Goal: Task Accomplishment & Management: Use online tool/utility

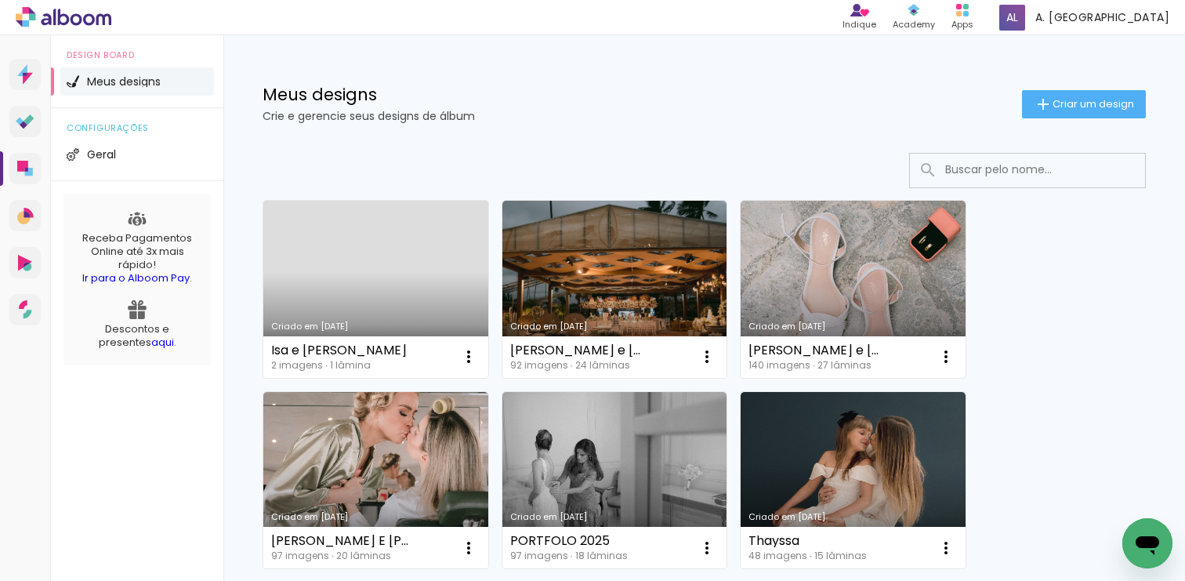
click at [365, 288] on link "Criado em [DATE]" at bounding box center [375, 289] width 225 height 177
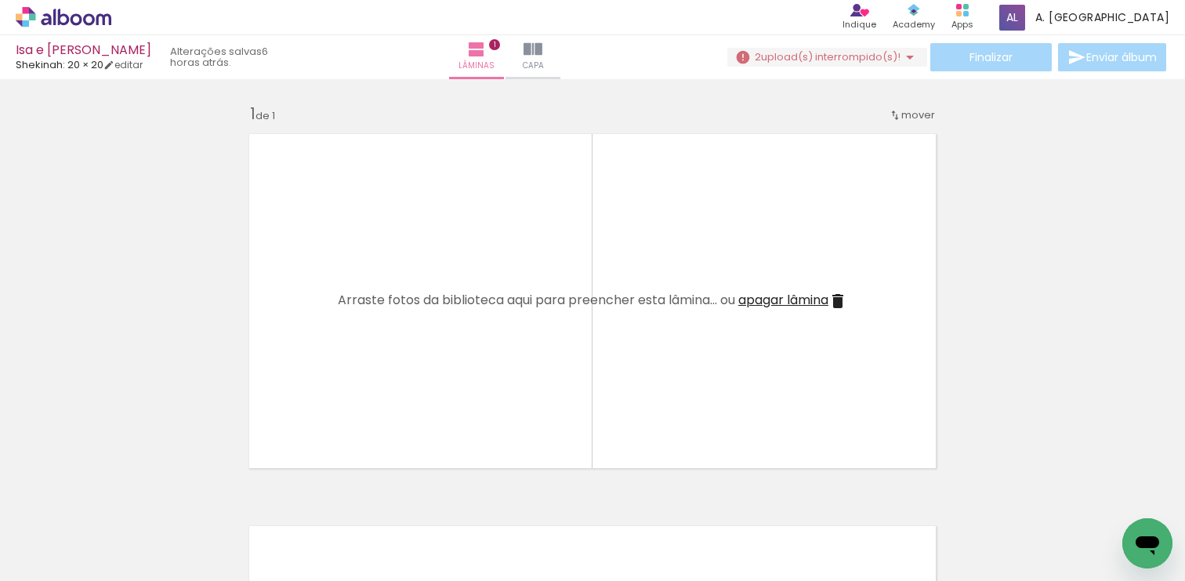
click at [126, 498] on iron-icon at bounding box center [122, 496] width 16 height 16
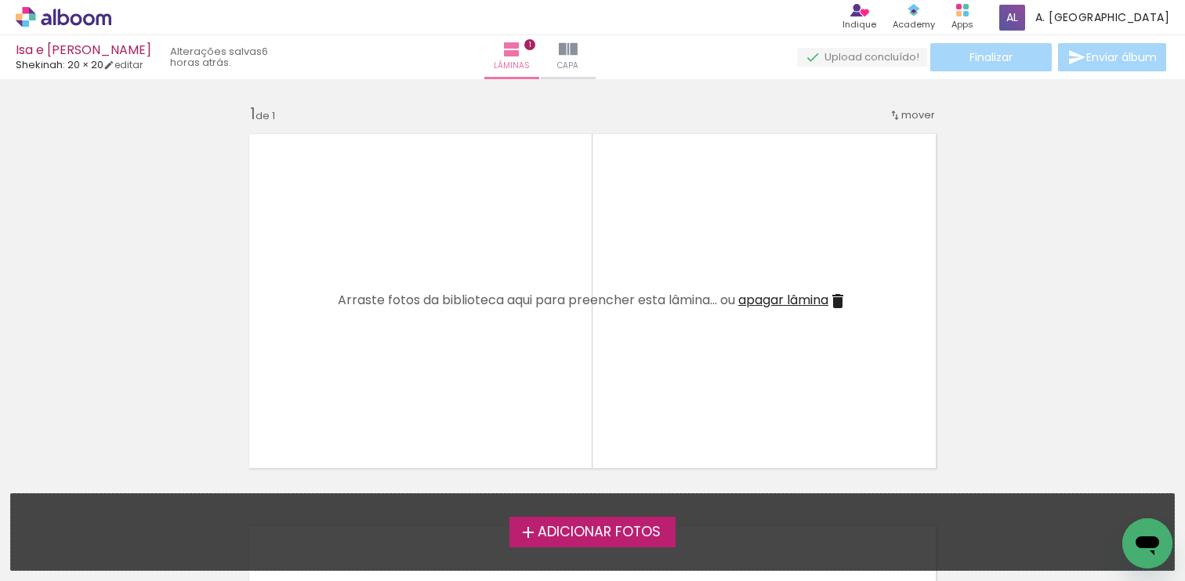
click at [566, 529] on span "Adicionar Fotos" at bounding box center [599, 532] width 123 height 14
click at [0, 0] on input "file" at bounding box center [0, 0] width 0 height 0
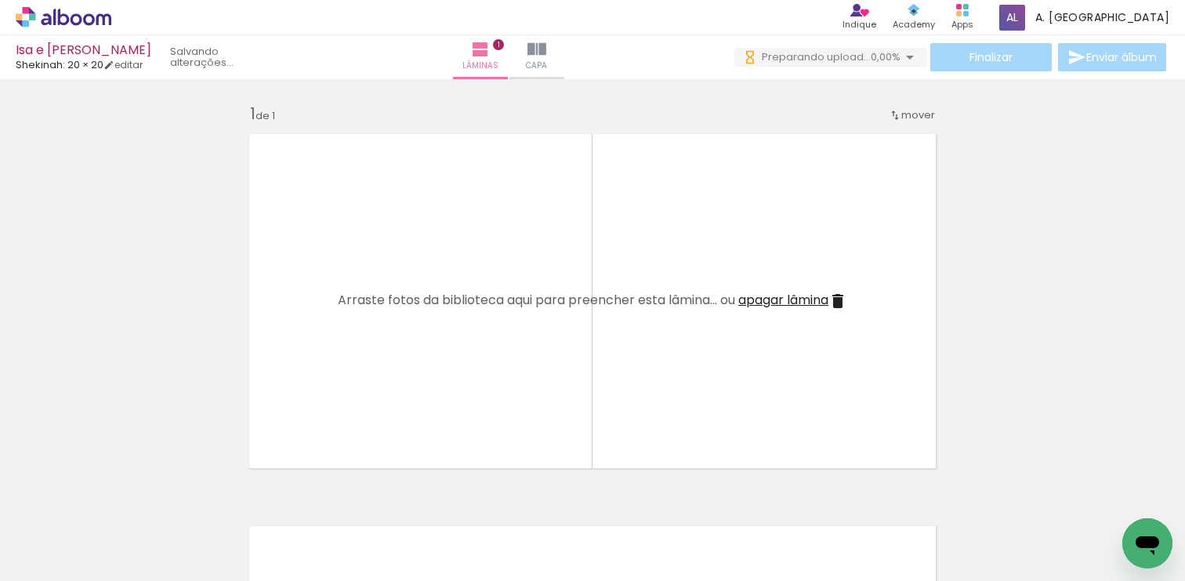
click at [57, 562] on span "Adicionar Fotos" at bounding box center [55, 559] width 47 height 17
click at [0, 0] on input "file" at bounding box center [0, 0] width 0 height 0
click at [83, 560] on paper-button "Adicionar Fotos" at bounding box center [48, 559] width 76 height 25
click at [0, 0] on input "file" at bounding box center [0, 0] width 0 height 0
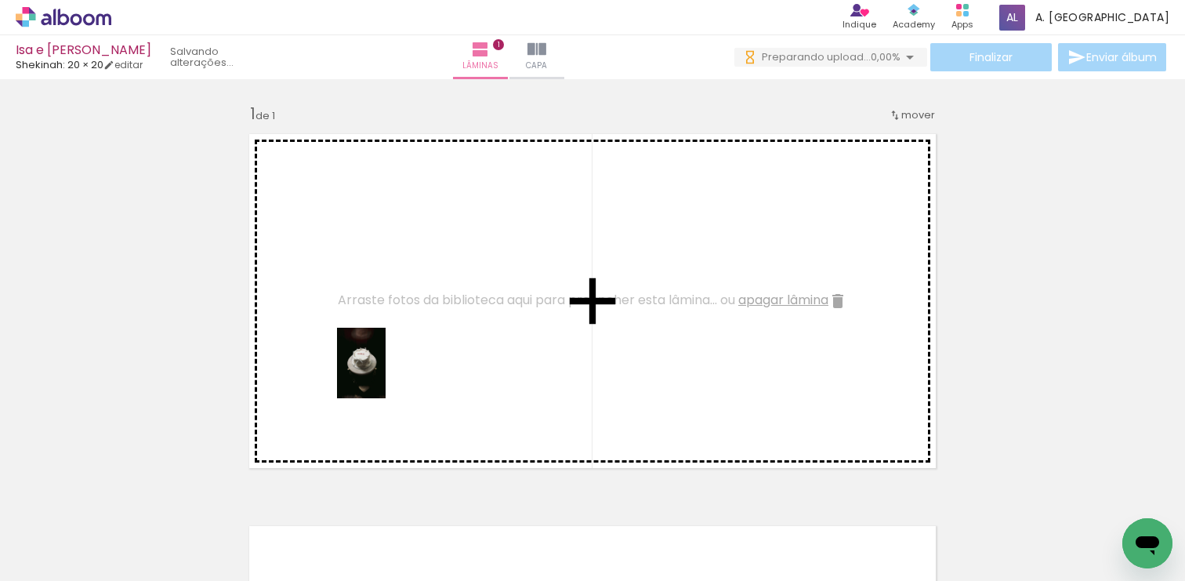
drag, startPoint x: 158, startPoint y: 520, endPoint x: 386, endPoint y: 365, distance: 275.9
click at [386, 365] on quentale-workspace at bounding box center [592, 290] width 1185 height 581
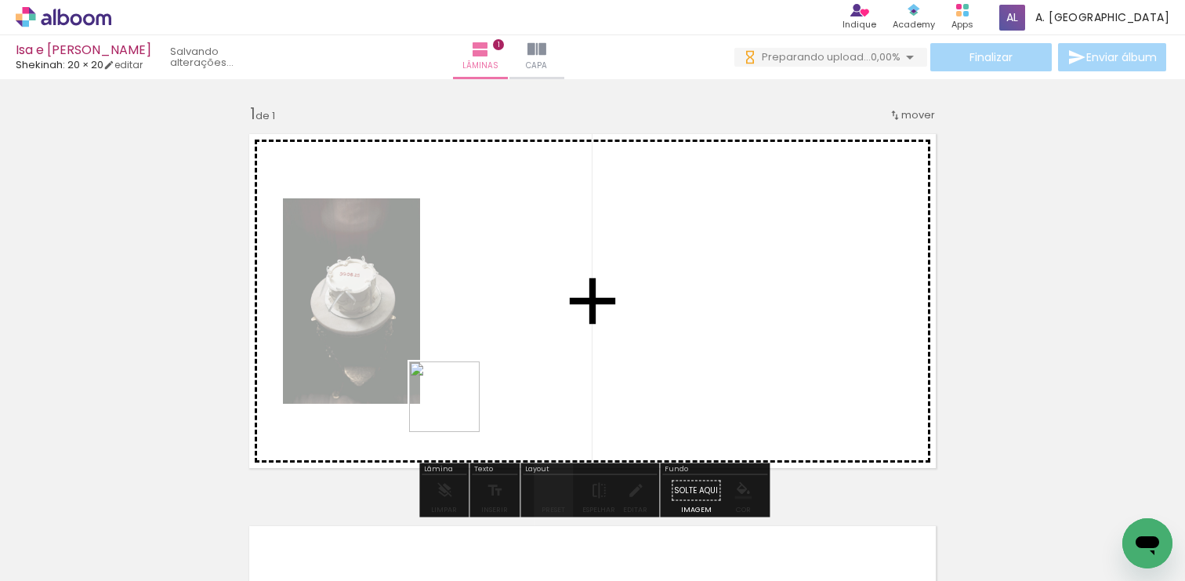
drag, startPoint x: 244, startPoint y: 539, endPoint x: 462, endPoint y: 387, distance: 265.3
click at [462, 387] on quentale-workspace at bounding box center [592, 290] width 1185 height 581
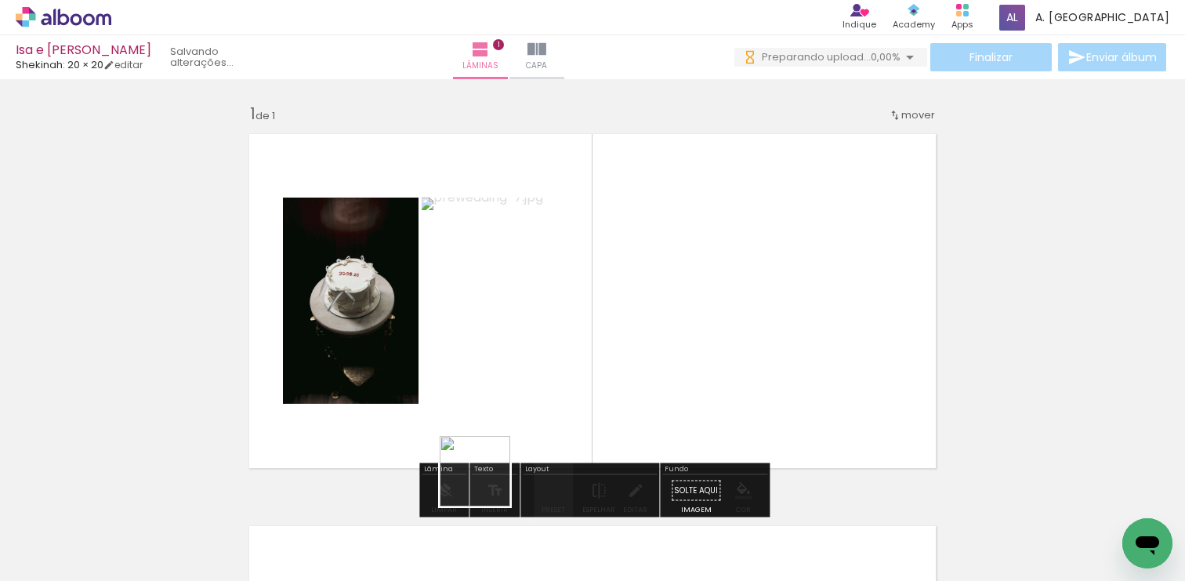
drag, startPoint x: 337, startPoint y: 536, endPoint x: 577, endPoint y: 416, distance: 268.2
click at [578, 417] on quentale-workspace at bounding box center [592, 290] width 1185 height 581
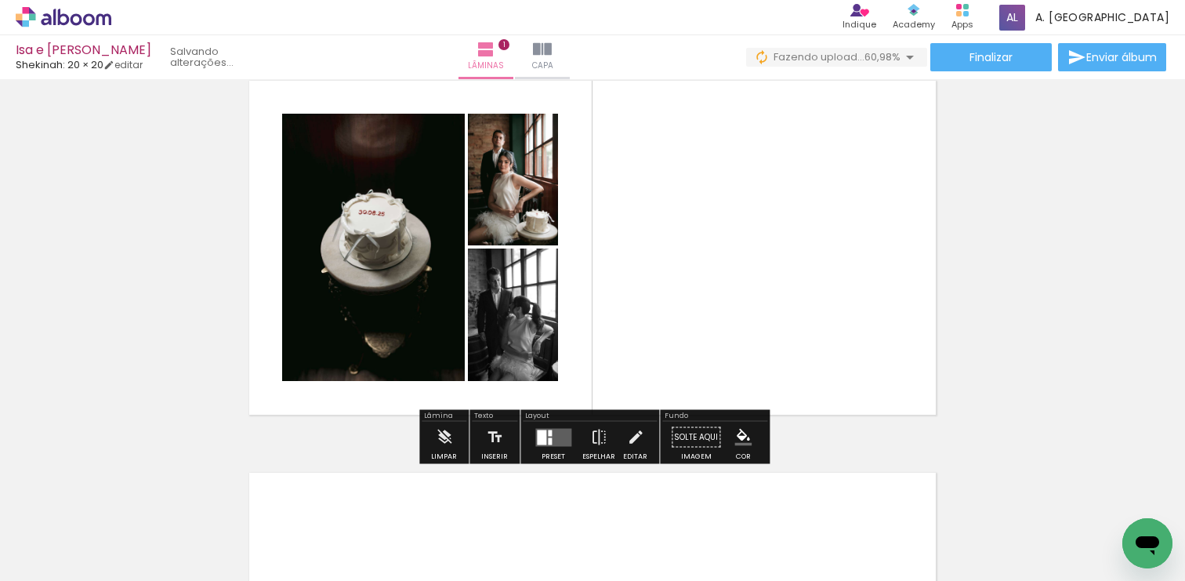
scroll to position [27, 0]
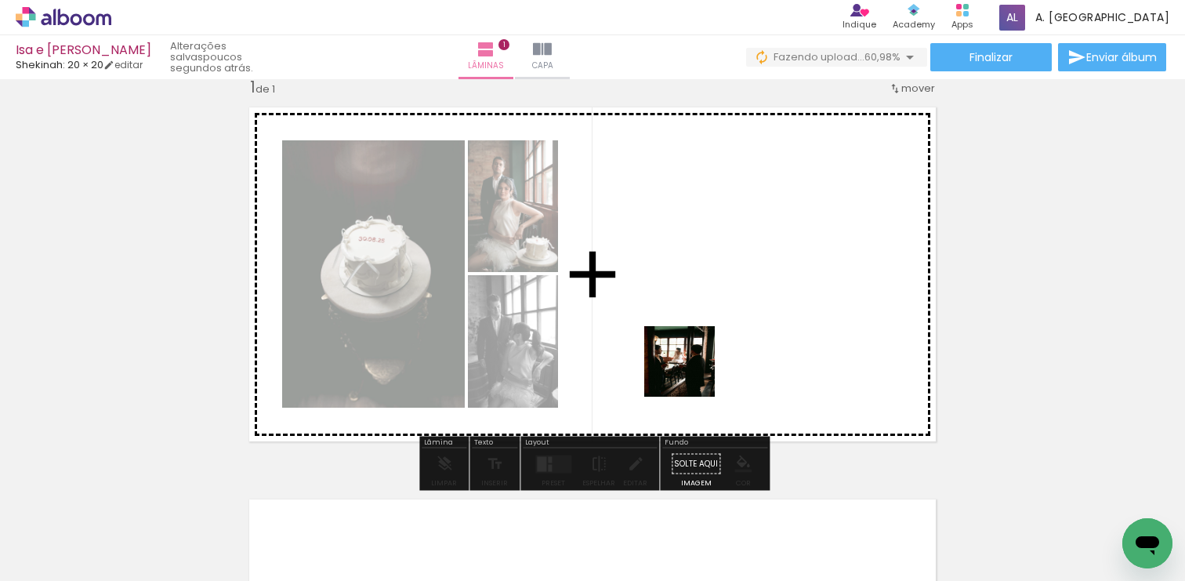
drag, startPoint x: 432, startPoint y: 537, endPoint x: 710, endPoint y: 335, distance: 344.1
click at [712, 333] on quentale-workspace at bounding box center [592, 290] width 1185 height 581
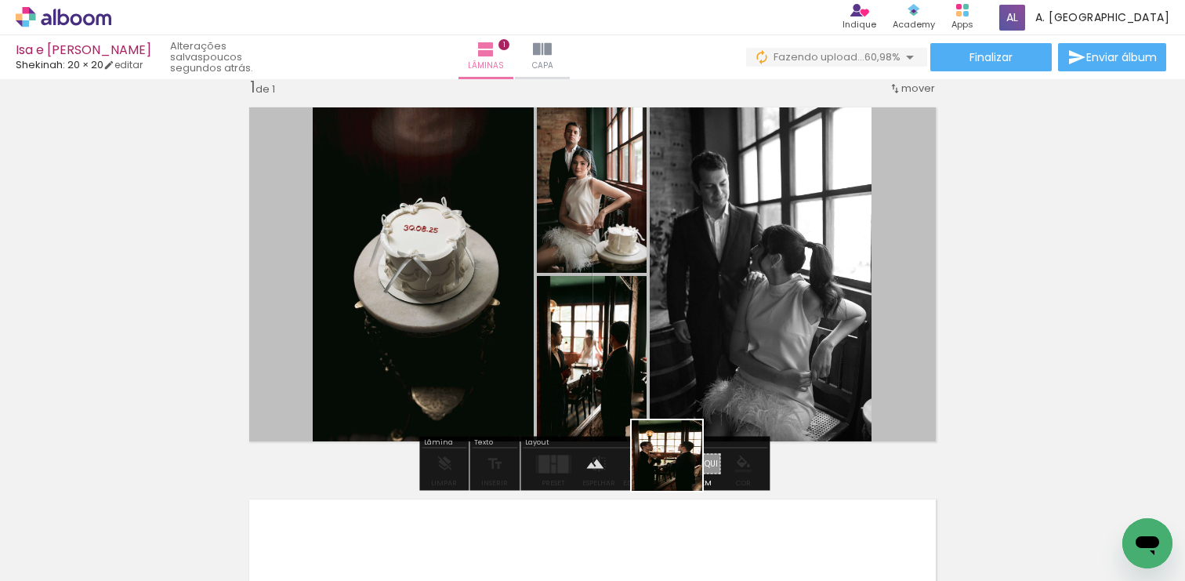
drag, startPoint x: 526, startPoint y: 532, endPoint x: 804, endPoint y: 387, distance: 312.8
click at [804, 388] on quentale-workspace at bounding box center [592, 290] width 1185 height 581
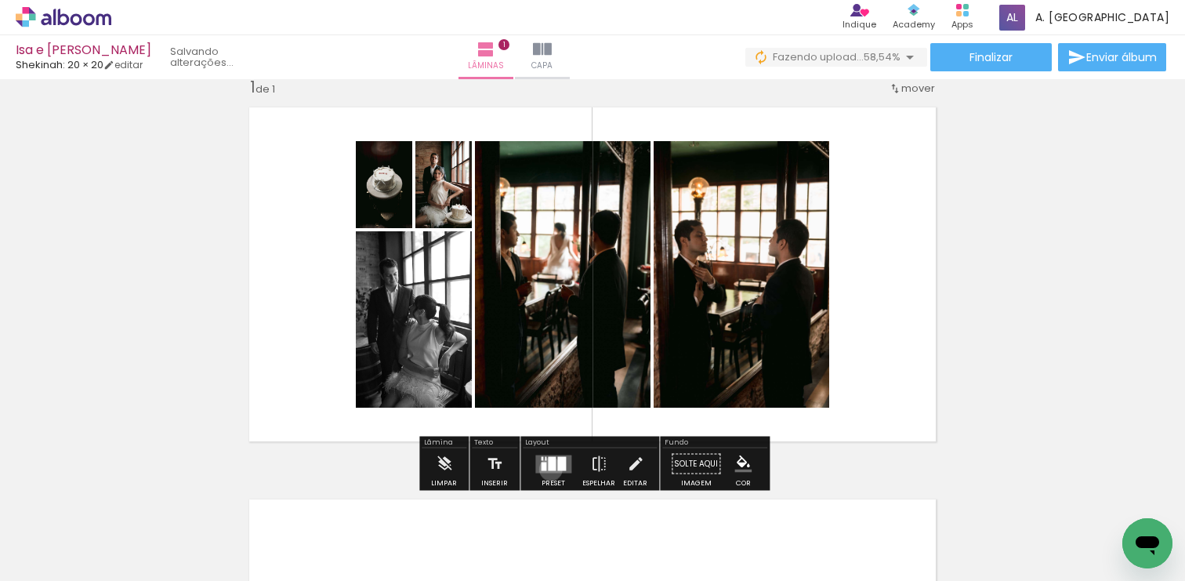
click at [548, 469] on div at bounding box center [552, 463] width 8 height 14
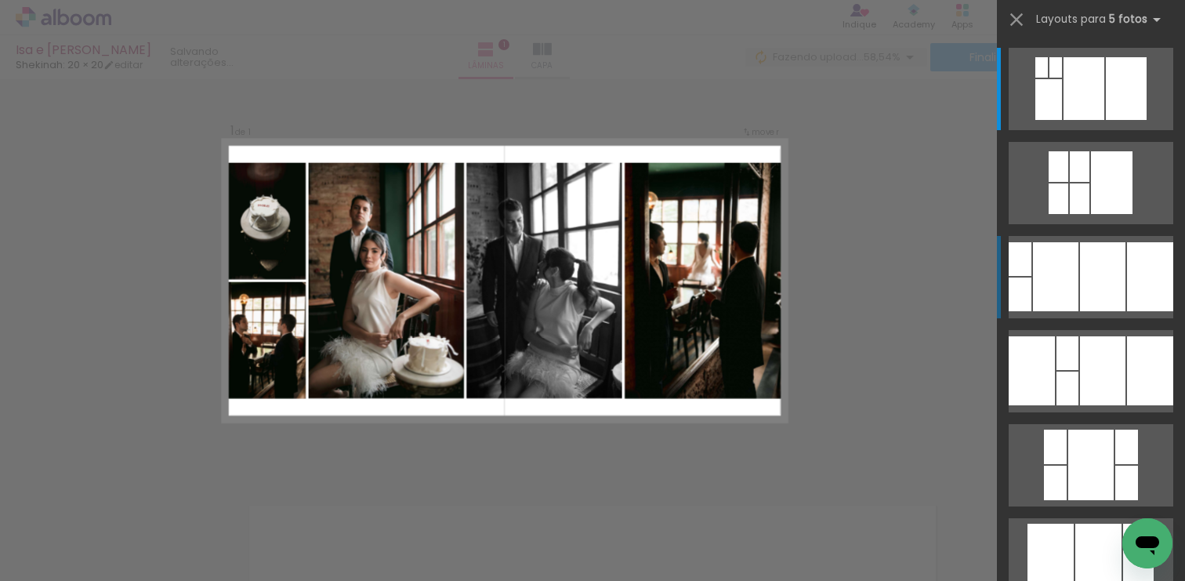
scroll to position [20, 0]
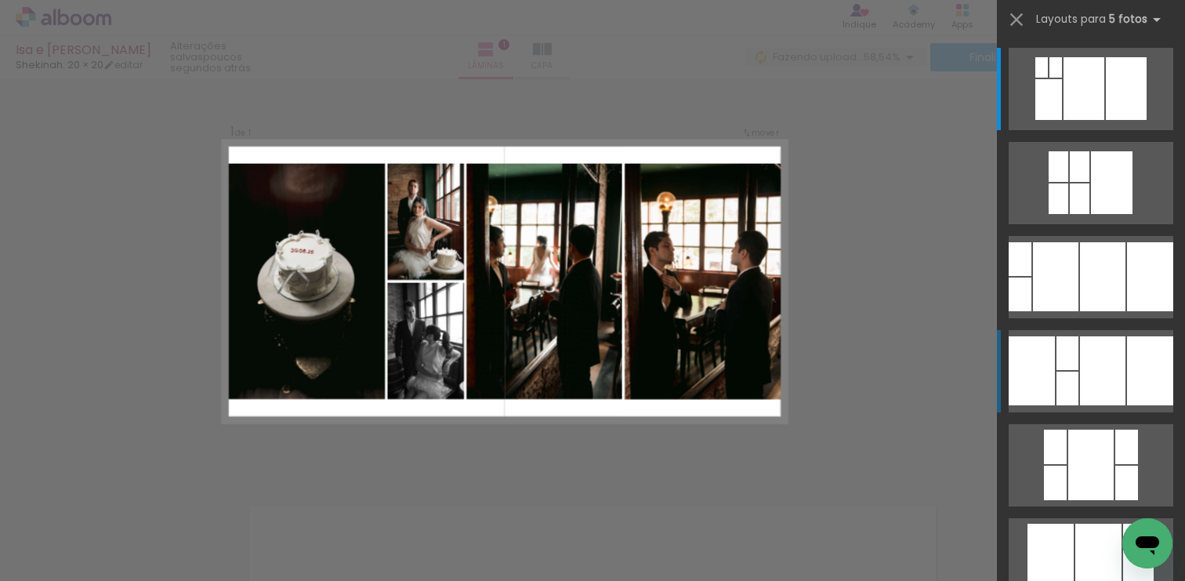
click at [1094, 381] on div at bounding box center [1102, 370] width 45 height 69
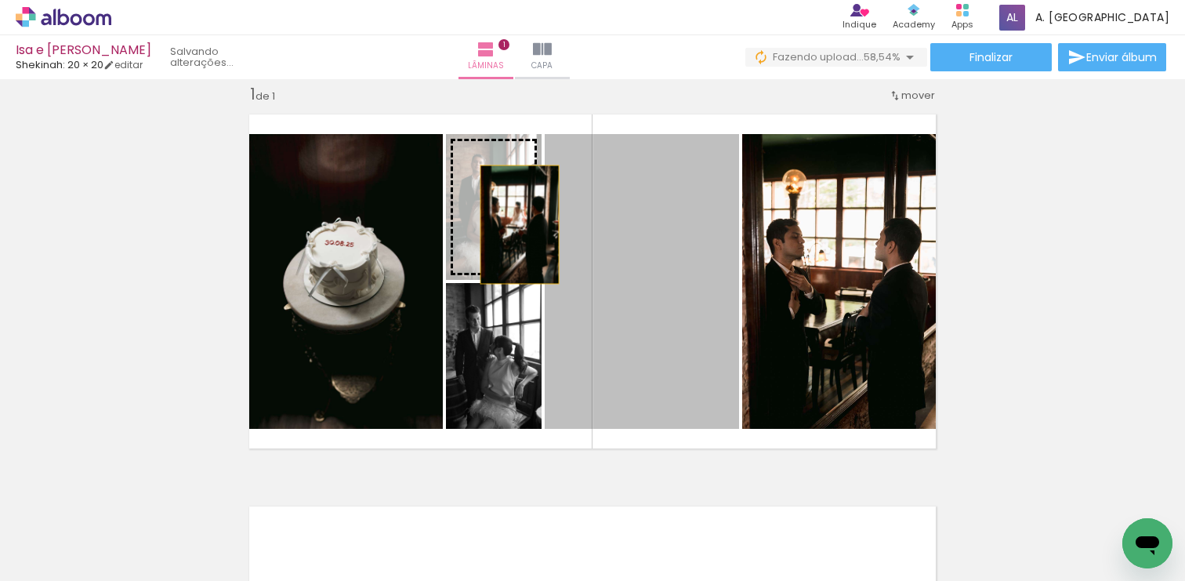
drag, startPoint x: 644, startPoint y: 319, endPoint x: 516, endPoint y: 219, distance: 163.1
click at [0, 0] on slot at bounding box center [0, 0] width 0 height 0
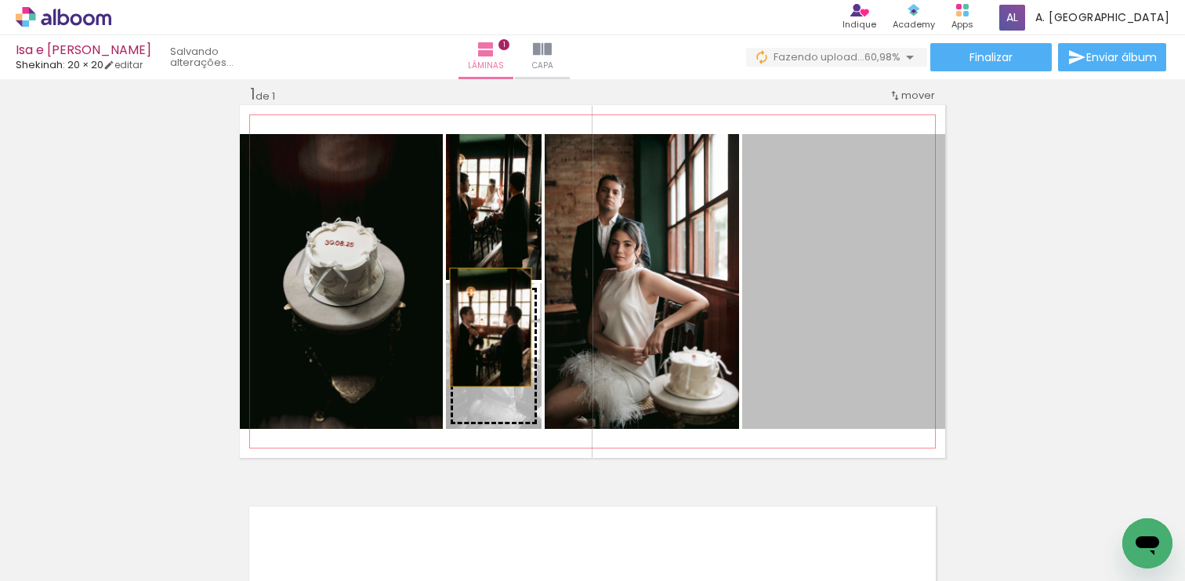
drag, startPoint x: 826, startPoint y: 288, endPoint x: 491, endPoint y: 327, distance: 337.1
click at [0, 0] on slot at bounding box center [0, 0] width 0 height 0
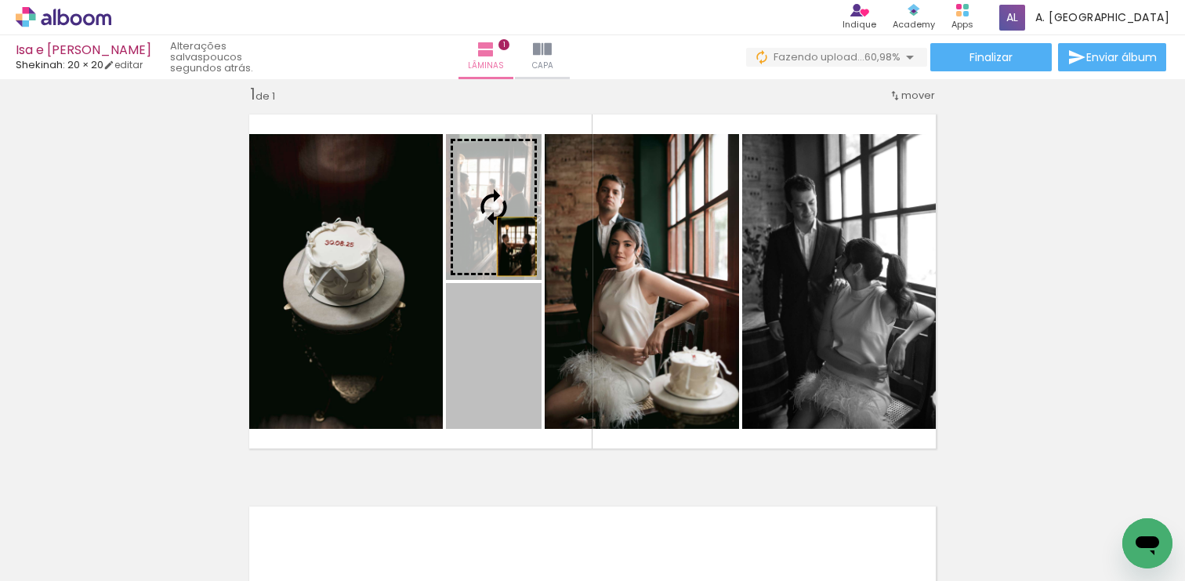
drag, startPoint x: 514, startPoint y: 361, endPoint x: 517, endPoint y: 243, distance: 117.6
click at [0, 0] on slot at bounding box center [0, 0] width 0 height 0
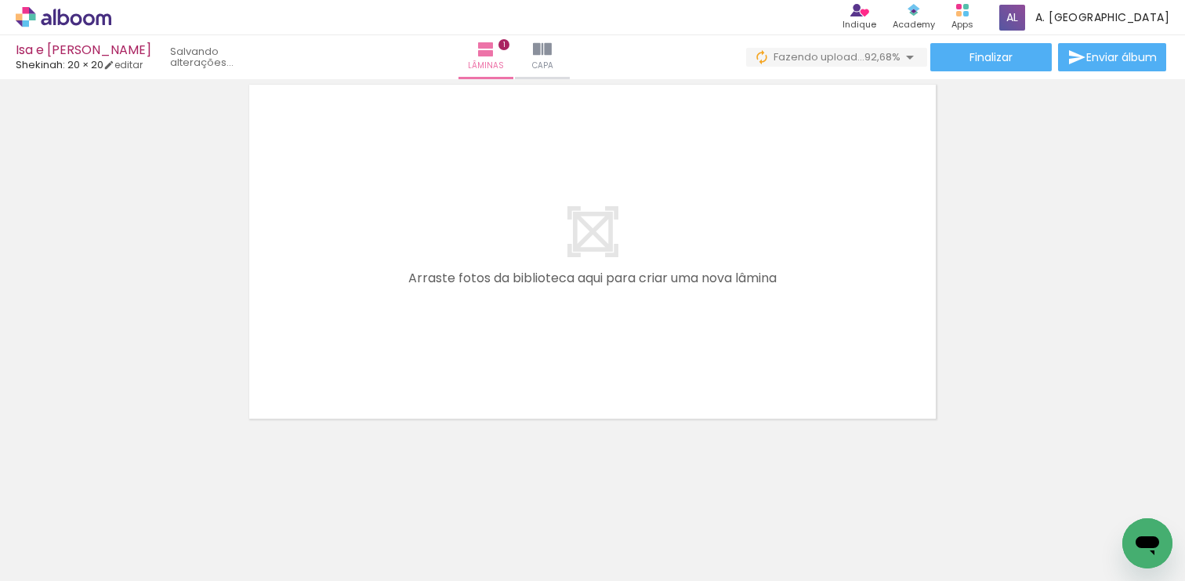
scroll to position [0, 306]
drag, startPoint x: 293, startPoint y: 528, endPoint x: 338, endPoint y: 316, distance: 217.1
click at [338, 315] on quentale-workspace at bounding box center [592, 290] width 1185 height 581
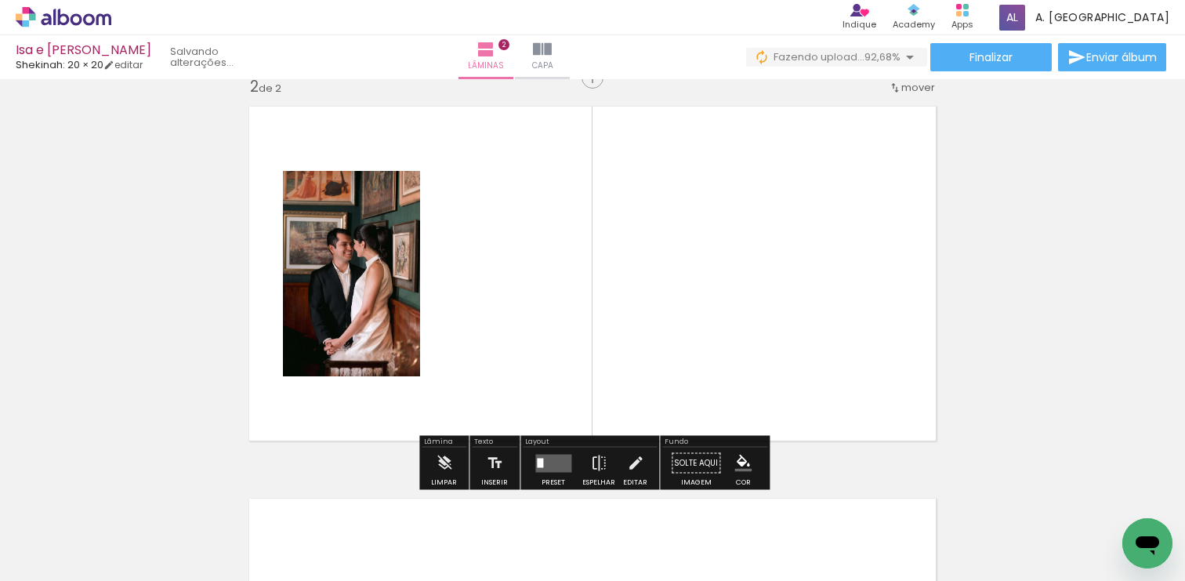
scroll to position [412, 0]
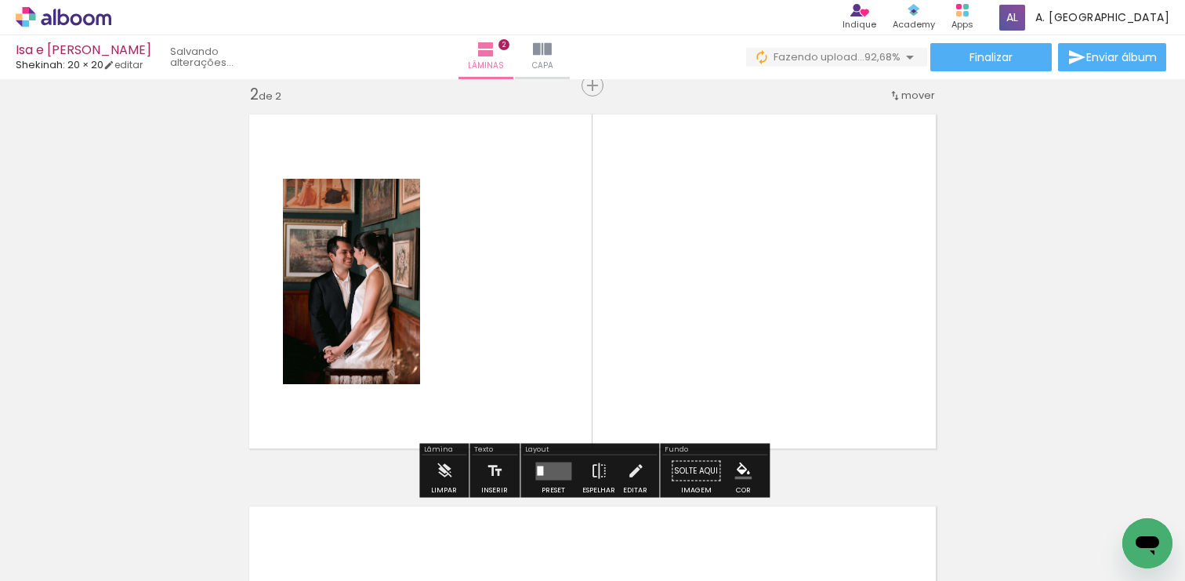
drag, startPoint x: 394, startPoint y: 526, endPoint x: 470, endPoint y: 364, distance: 179.6
click at [470, 364] on quentale-workspace at bounding box center [592, 290] width 1185 height 581
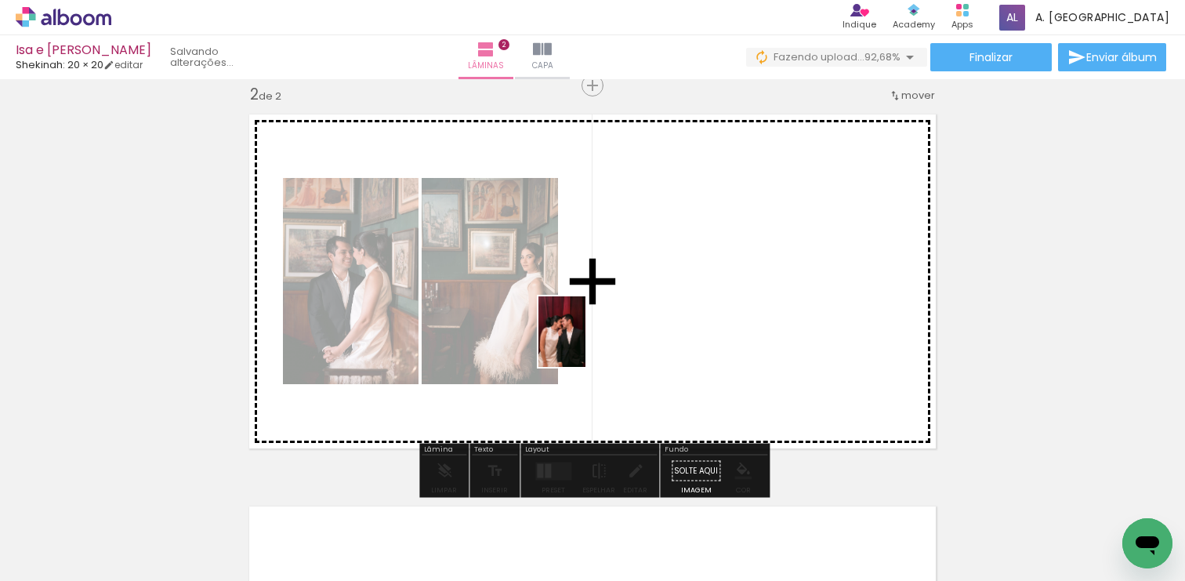
drag, startPoint x: 480, startPoint y: 528, endPoint x: 586, endPoint y: 339, distance: 217.3
click at [586, 339] on quentale-workspace at bounding box center [592, 290] width 1185 height 581
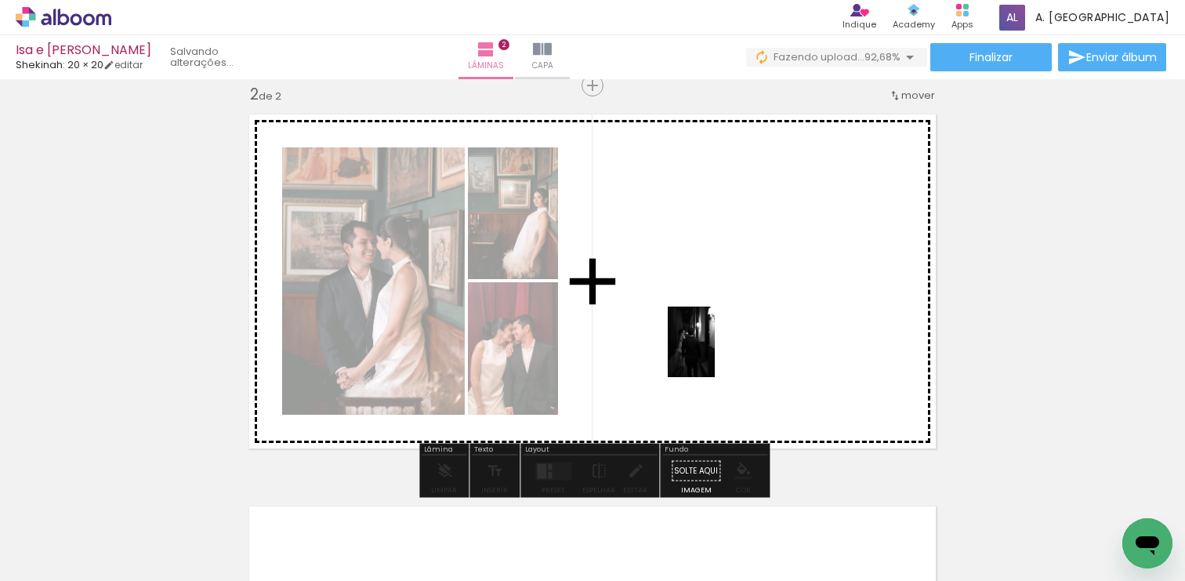
drag, startPoint x: 563, startPoint y: 535, endPoint x: 713, endPoint y: 352, distance: 237.3
click at [714, 352] on quentale-workspace at bounding box center [592, 290] width 1185 height 581
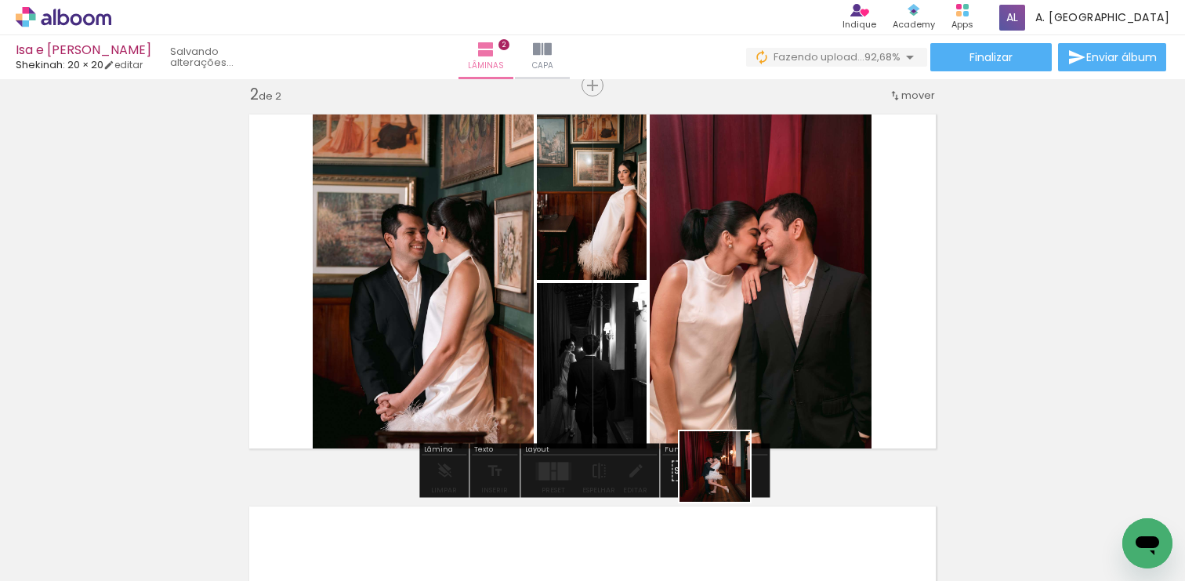
drag, startPoint x: 659, startPoint y: 526, endPoint x: 774, endPoint y: 419, distance: 157.5
click at [775, 419] on quentale-workspace at bounding box center [592, 290] width 1185 height 581
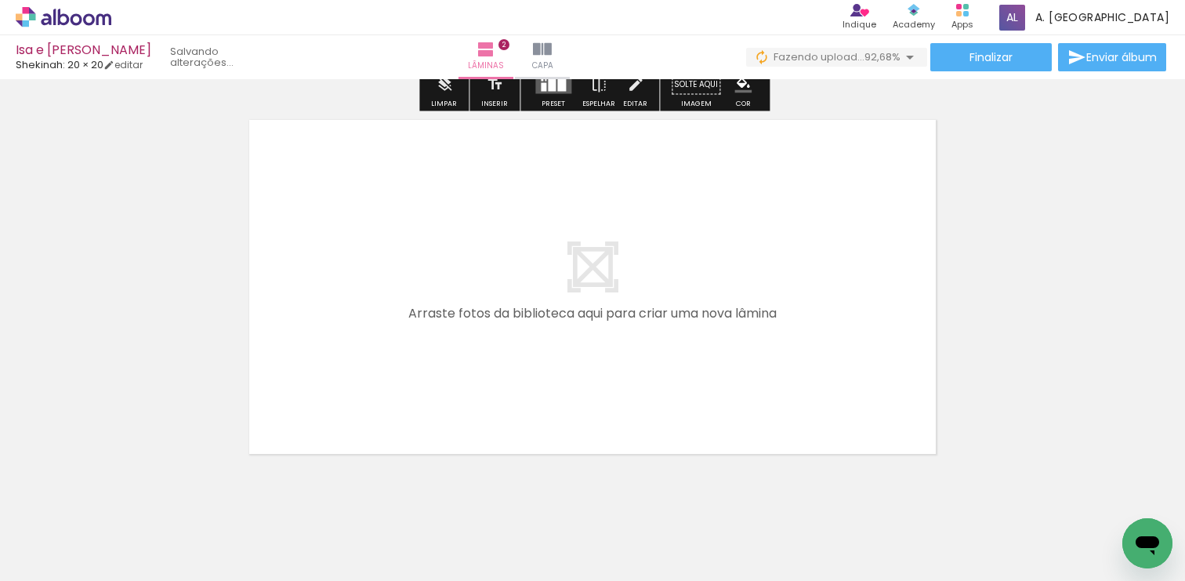
scroll to position [833, 0]
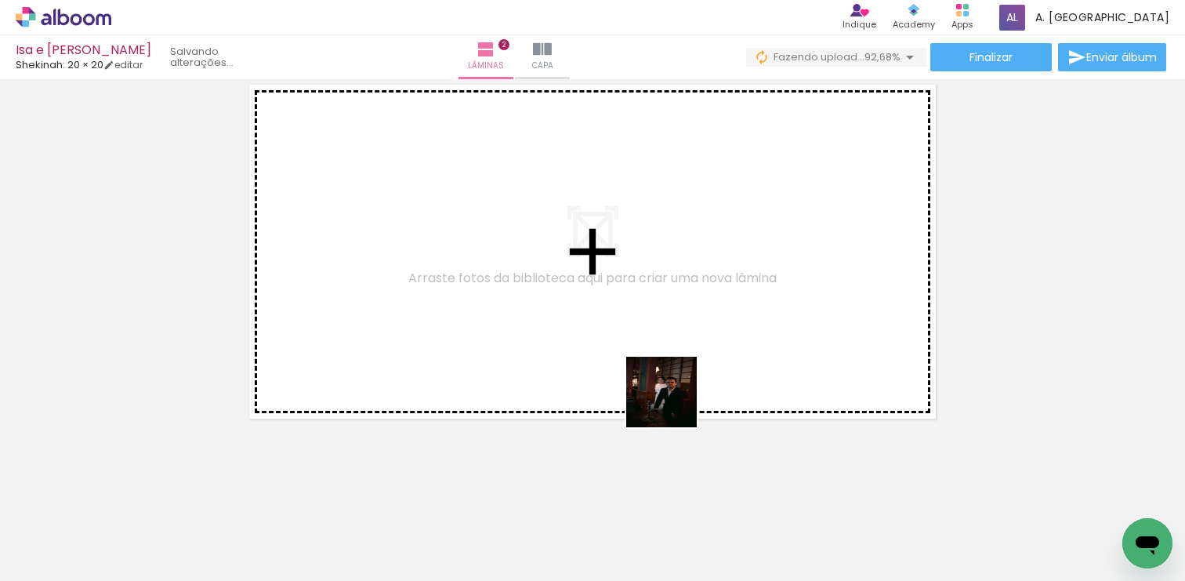
drag, startPoint x: 735, startPoint y: 536, endPoint x: 669, endPoint y: 350, distance: 197.1
click at [669, 350] on quentale-workspace at bounding box center [592, 290] width 1185 height 581
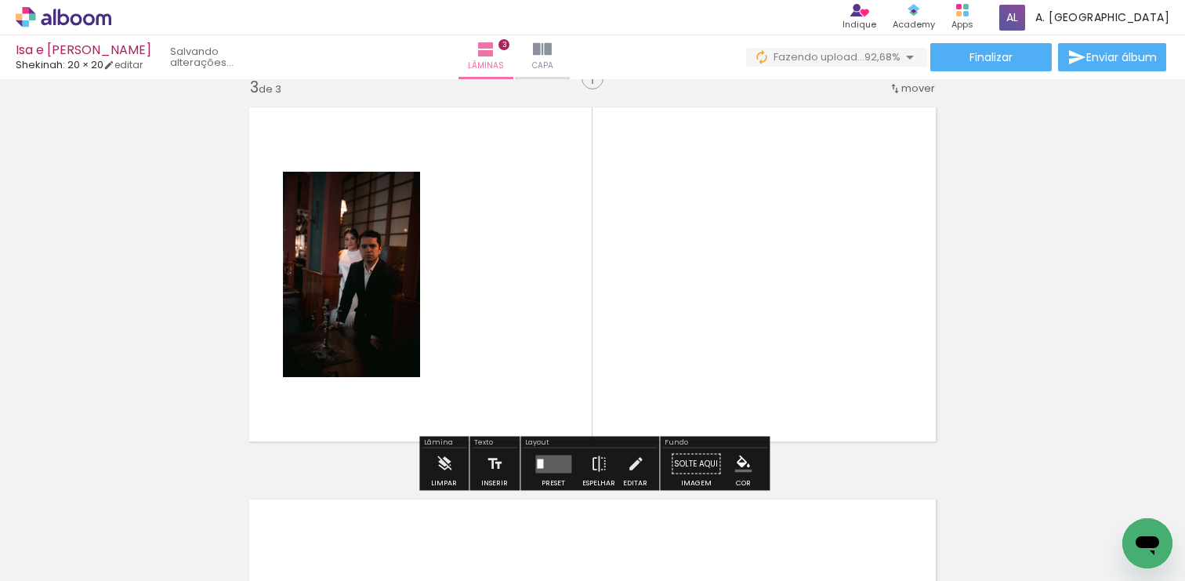
scroll to position [804, 0]
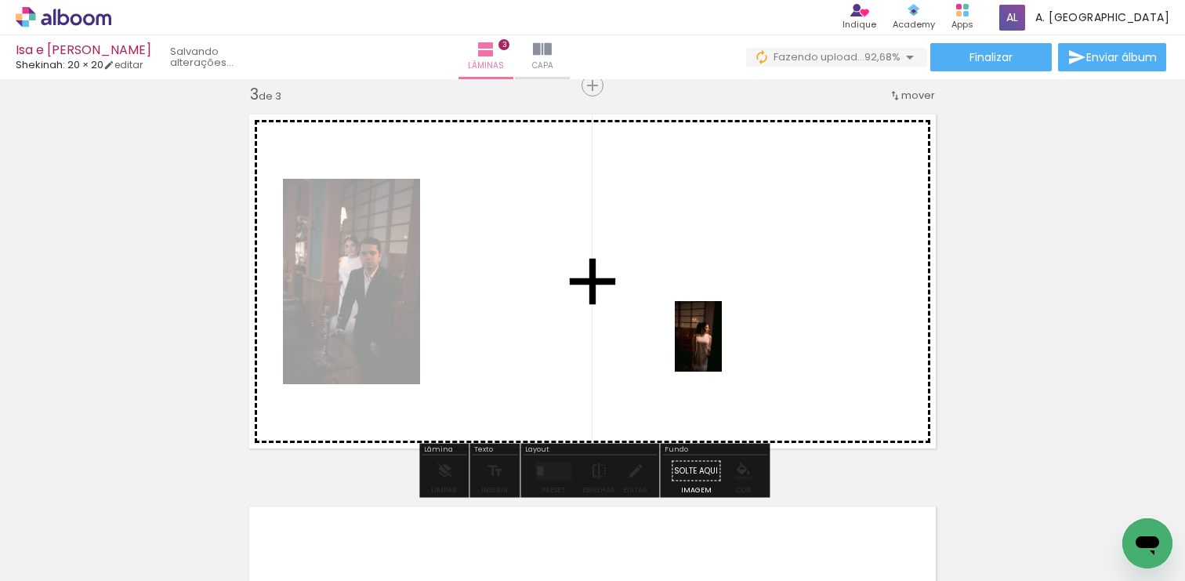
drag, startPoint x: 838, startPoint y: 550, endPoint x: 722, endPoint y: 348, distance: 232.5
click at [722, 348] on quentale-workspace at bounding box center [592, 290] width 1185 height 581
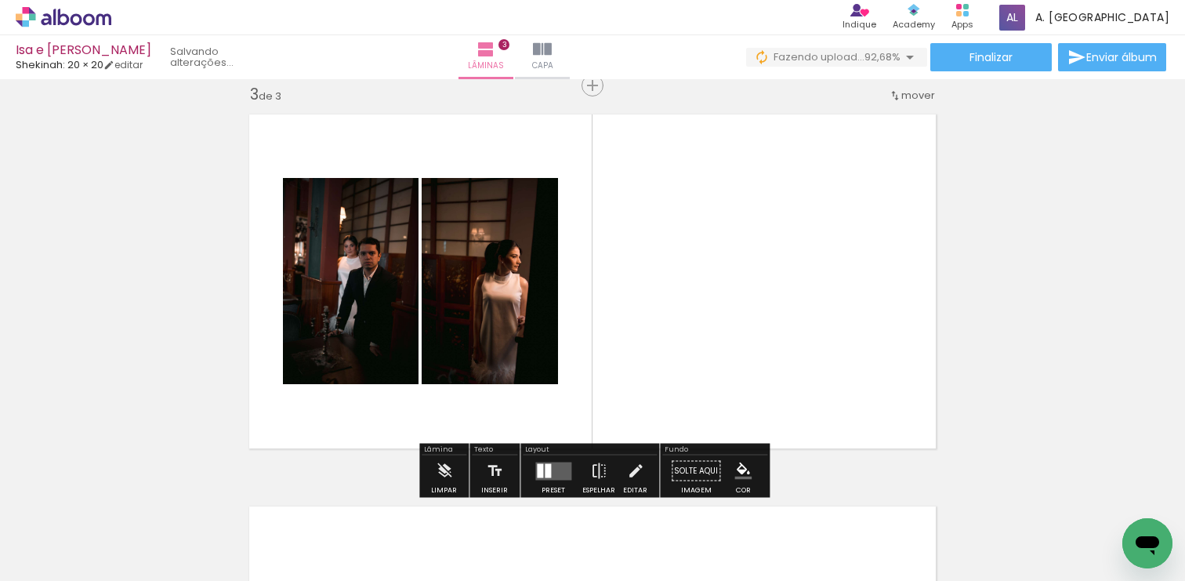
scroll to position [0, 992]
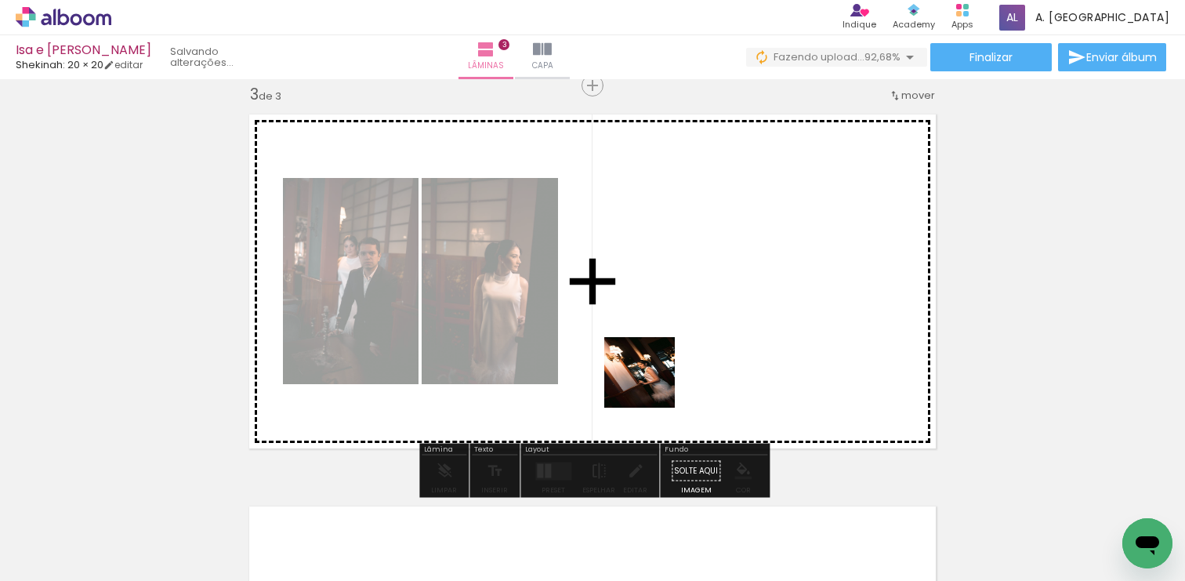
drag, startPoint x: 225, startPoint y: 535, endPoint x: 659, endPoint y: 376, distance: 461.6
click at [659, 377] on quentale-workspace at bounding box center [592, 290] width 1185 height 581
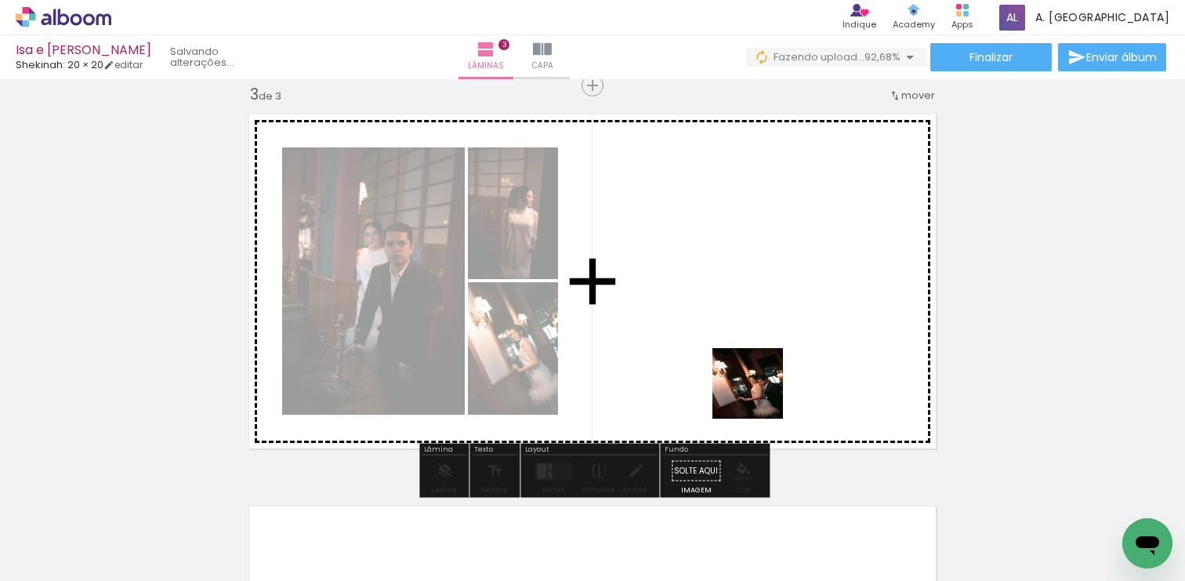
drag, startPoint x: 318, startPoint y: 538, endPoint x: 760, endPoint y: 382, distance: 469.6
click at [760, 382] on quentale-workspace at bounding box center [592, 290] width 1185 height 581
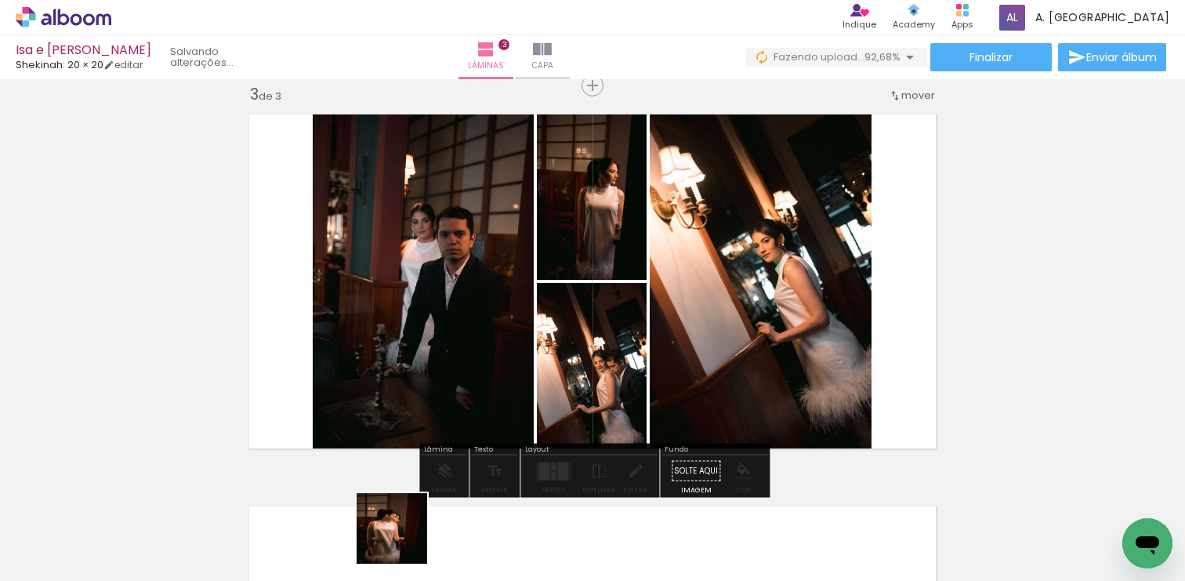
drag, startPoint x: 386, startPoint y: 541, endPoint x: 643, endPoint y: 416, distance: 285.8
click at [643, 417] on quentale-workspace at bounding box center [592, 290] width 1185 height 581
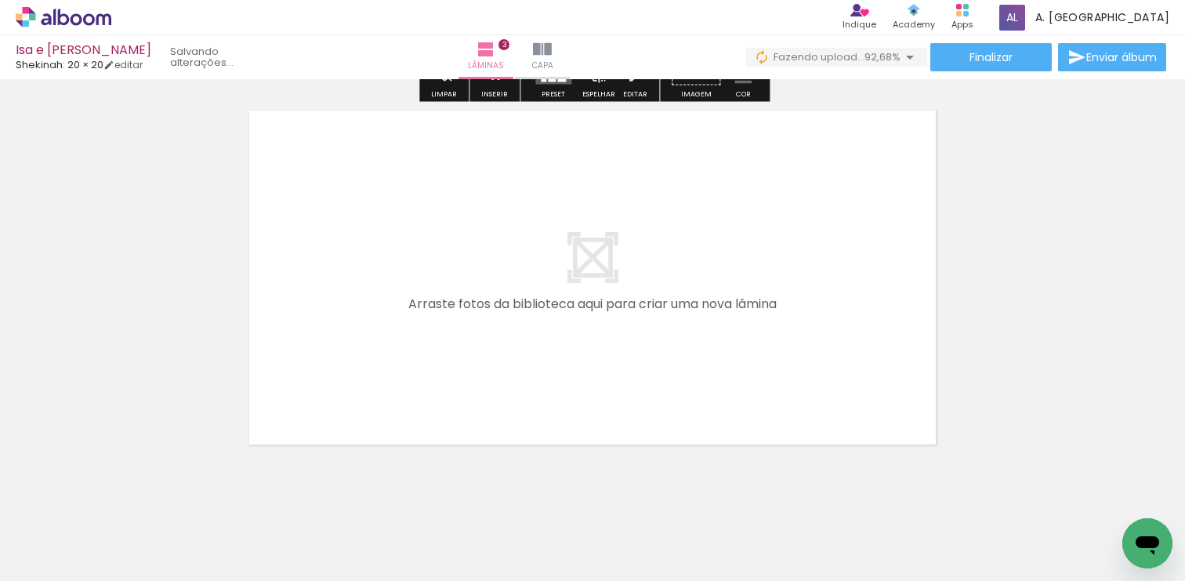
scroll to position [1210, 0]
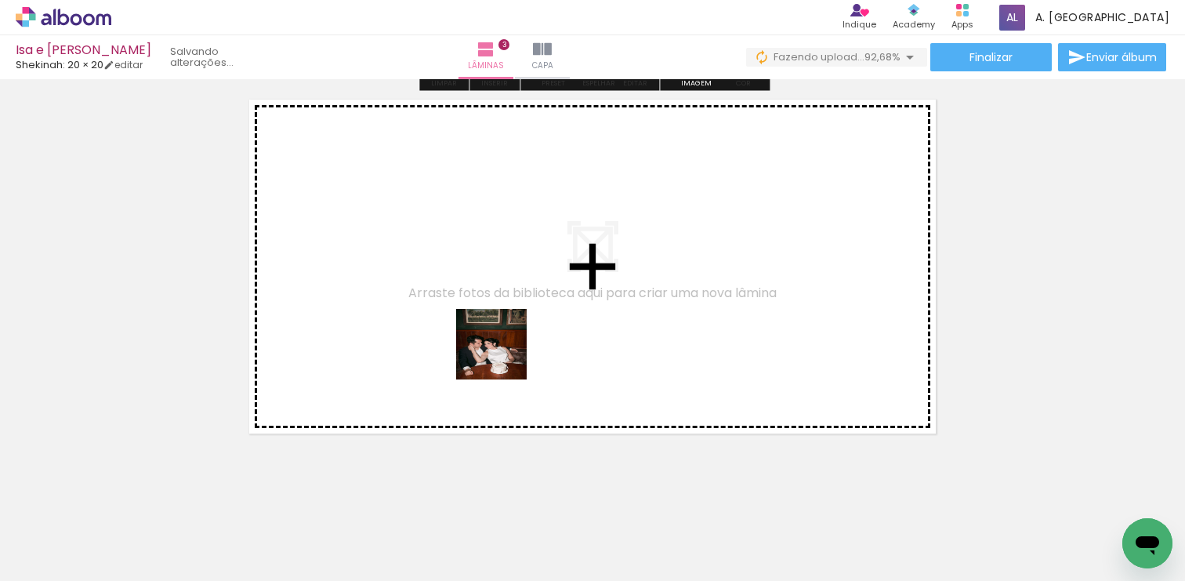
drag, startPoint x: 488, startPoint y: 529, endPoint x: 502, endPoint y: 354, distance: 175.3
click at [502, 354] on quentale-workspace at bounding box center [592, 290] width 1185 height 581
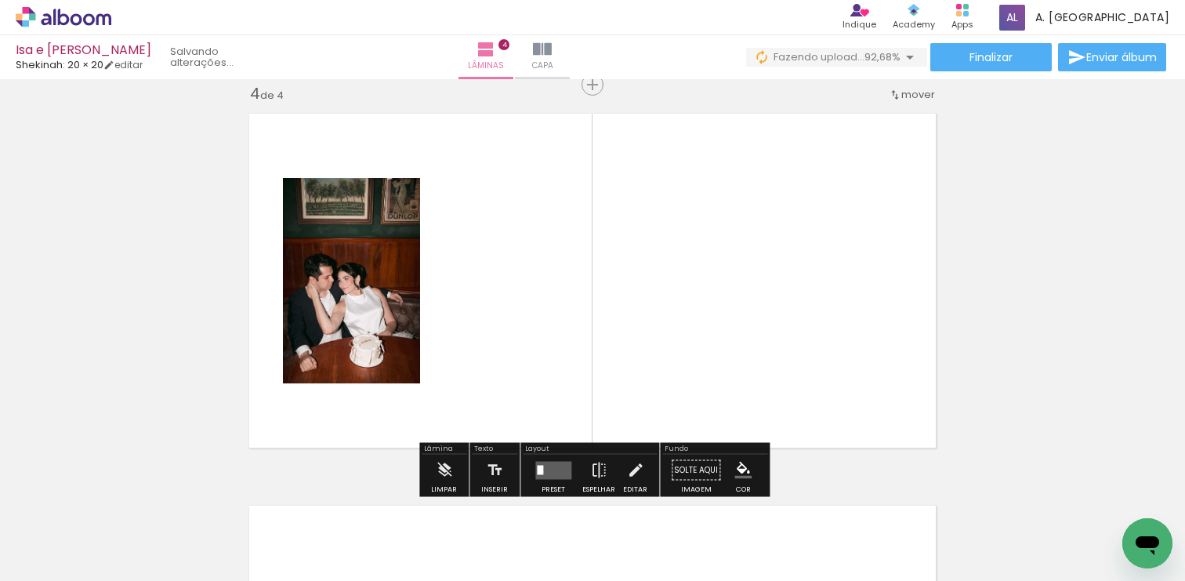
scroll to position [1196, 0]
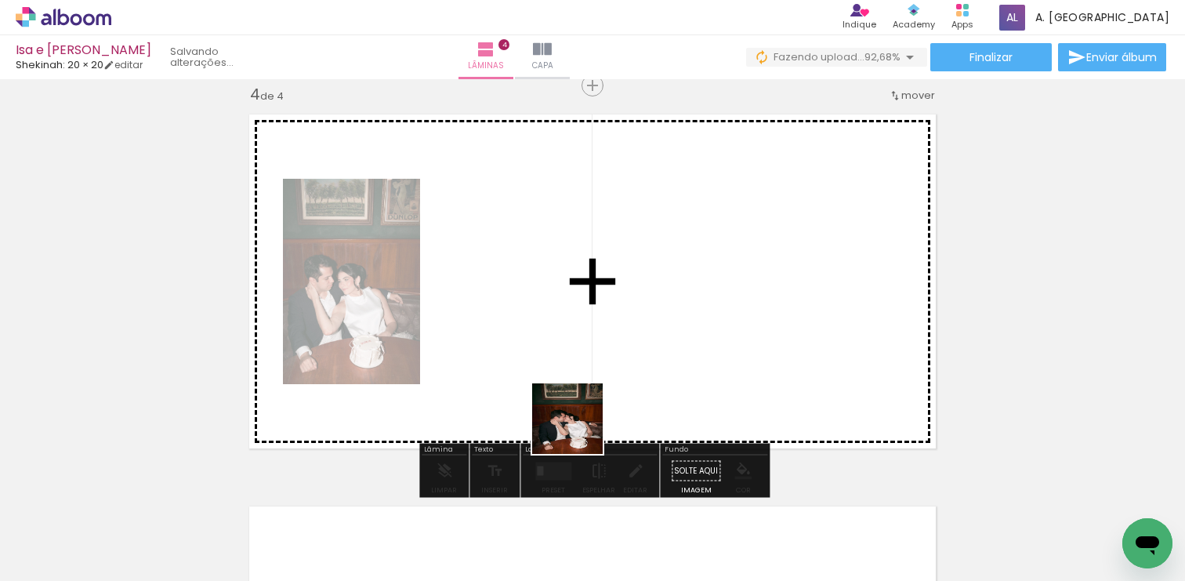
drag, startPoint x: 558, startPoint y: 520, endPoint x: 566, endPoint y: 358, distance: 161.7
click at [566, 358] on quentale-workspace at bounding box center [592, 290] width 1185 height 581
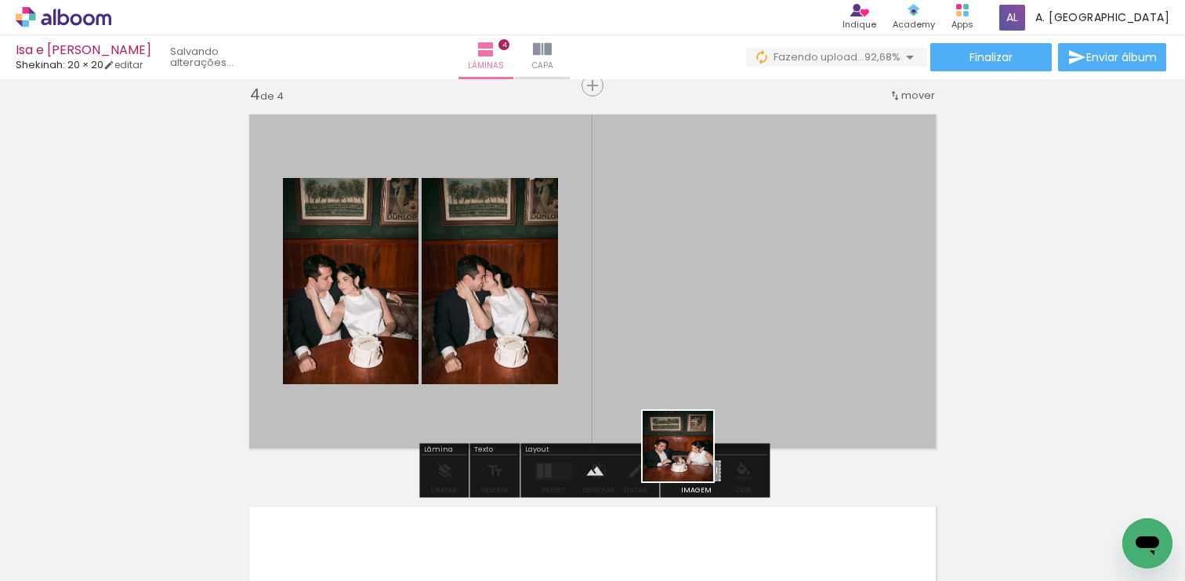
drag, startPoint x: 666, startPoint y: 531, endPoint x: 701, endPoint y: 362, distance: 172.1
click at [702, 362] on quentale-workspace at bounding box center [592, 290] width 1185 height 581
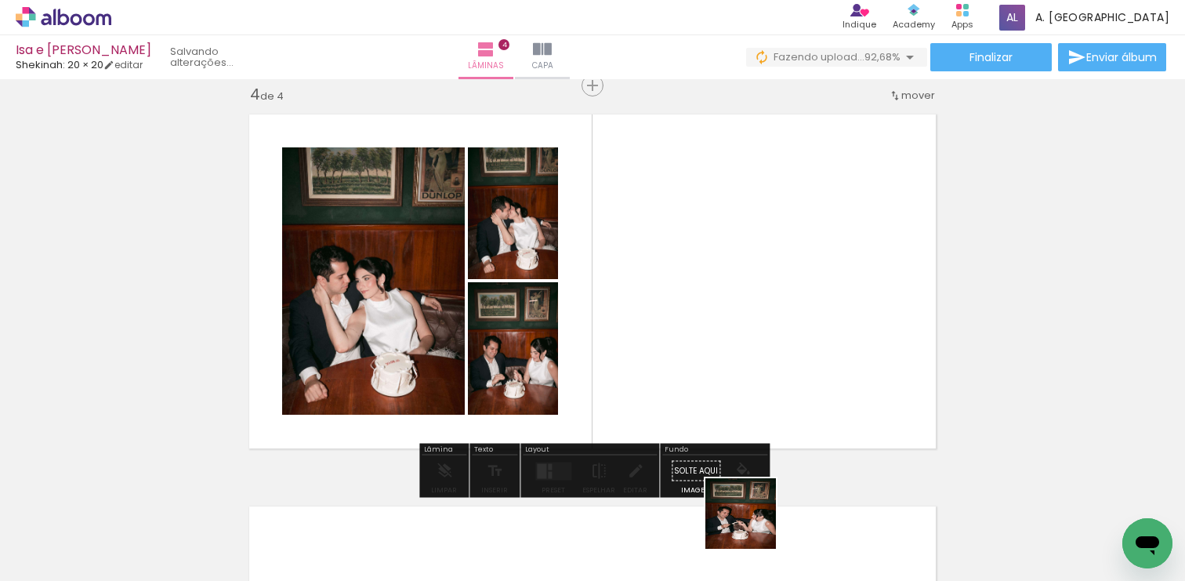
drag, startPoint x: 747, startPoint y: 540, endPoint x: 775, endPoint y: 353, distance: 189.5
click at [775, 353] on quentale-workspace at bounding box center [592, 290] width 1185 height 581
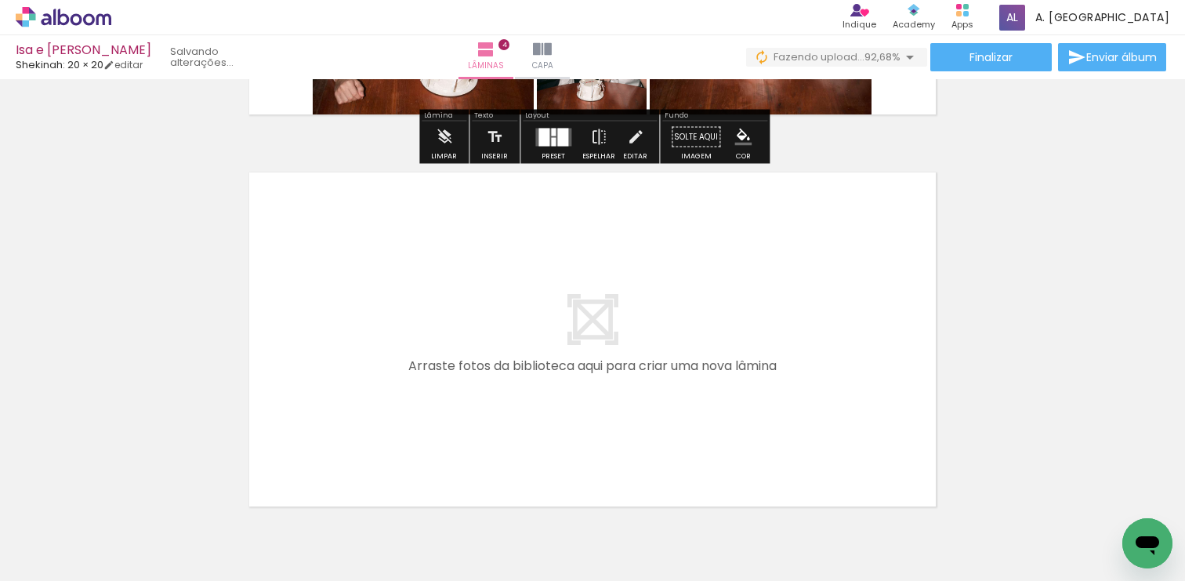
scroll to position [1617, 0]
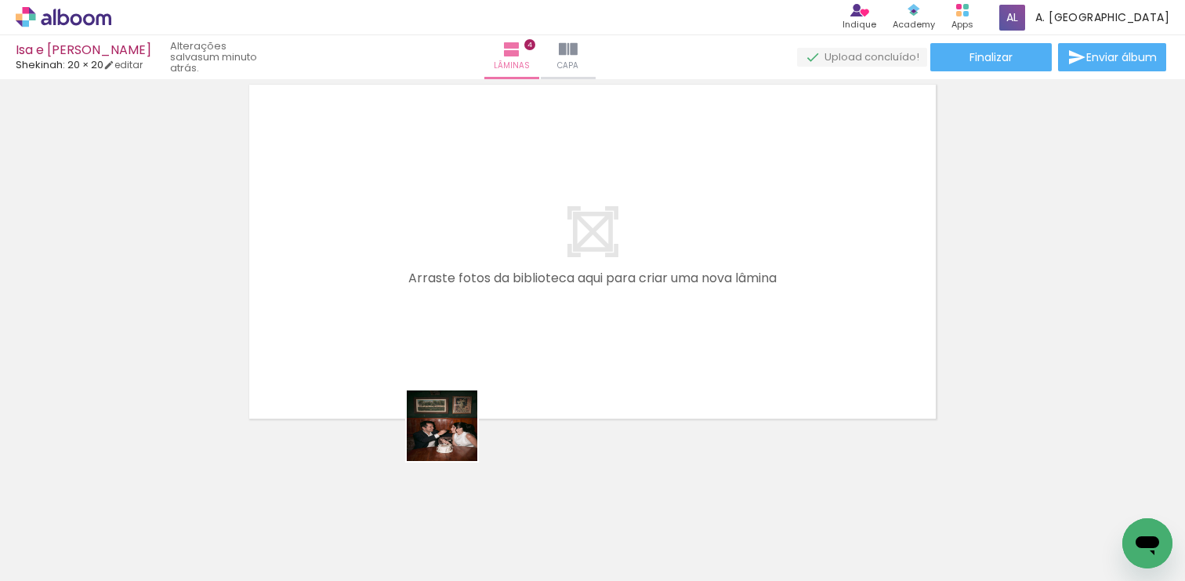
drag, startPoint x: 406, startPoint y: 530, endPoint x: 459, endPoint y: 325, distance: 212.2
click at [459, 325] on quentale-workspace at bounding box center [592, 290] width 1185 height 581
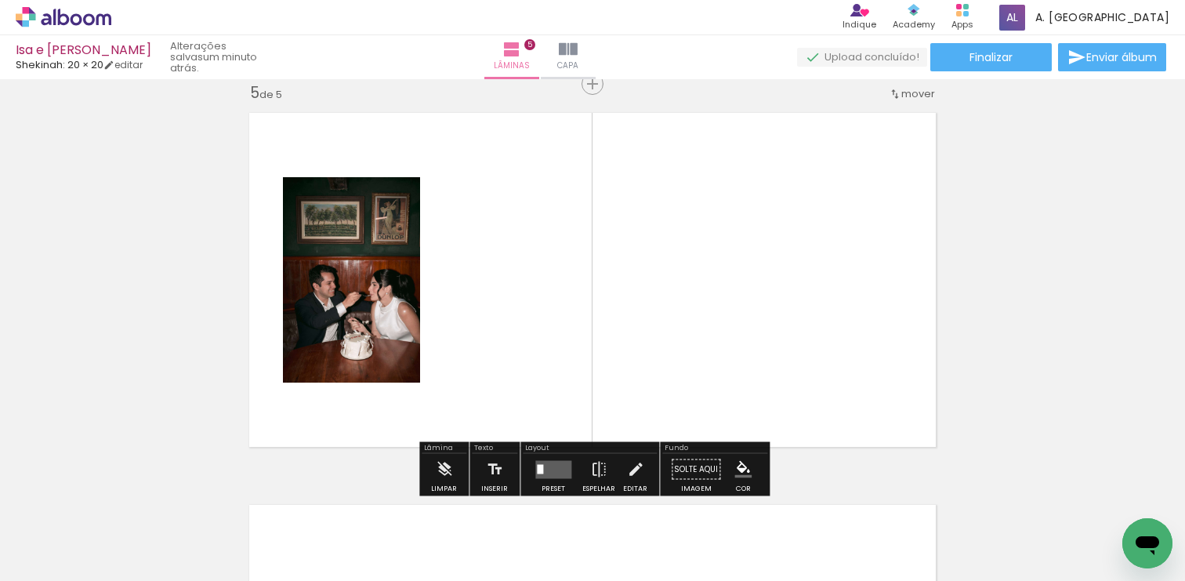
scroll to position [1588, 0]
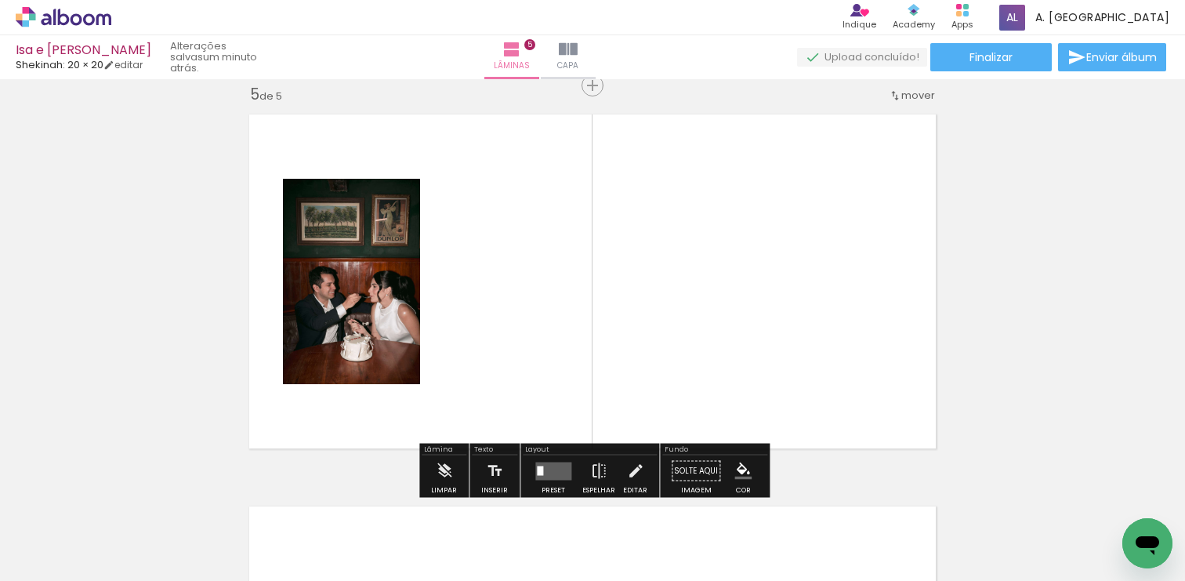
drag, startPoint x: 484, startPoint y: 523, endPoint x: 524, endPoint y: 373, distance: 155.0
click at [524, 373] on quentale-workspace at bounding box center [592, 290] width 1185 height 581
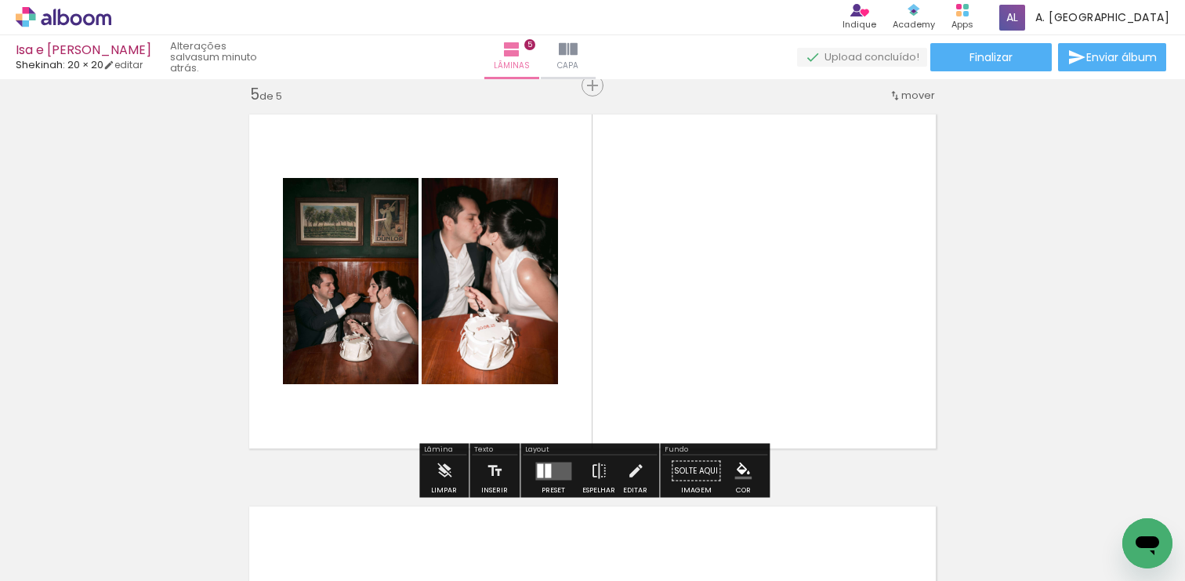
drag, startPoint x: 581, startPoint y: 544, endPoint x: 651, endPoint y: 365, distance: 191.9
click at [652, 366] on quentale-workspace at bounding box center [592, 290] width 1185 height 581
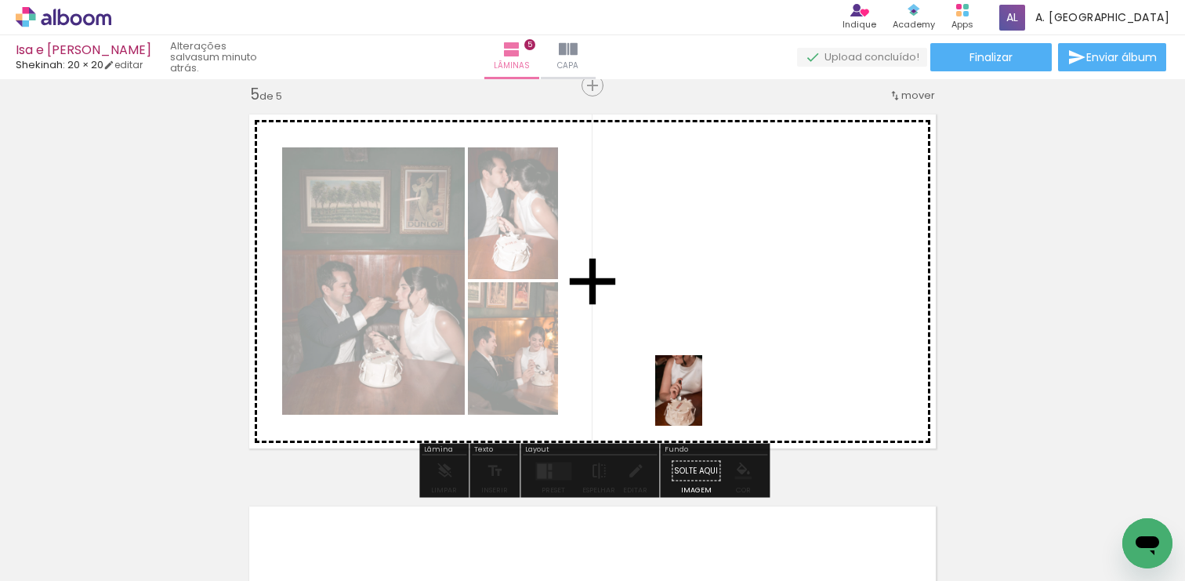
drag, startPoint x: 662, startPoint y: 547, endPoint x: 702, endPoint y: 402, distance: 150.7
click at [702, 402] on quentale-workspace at bounding box center [592, 290] width 1185 height 581
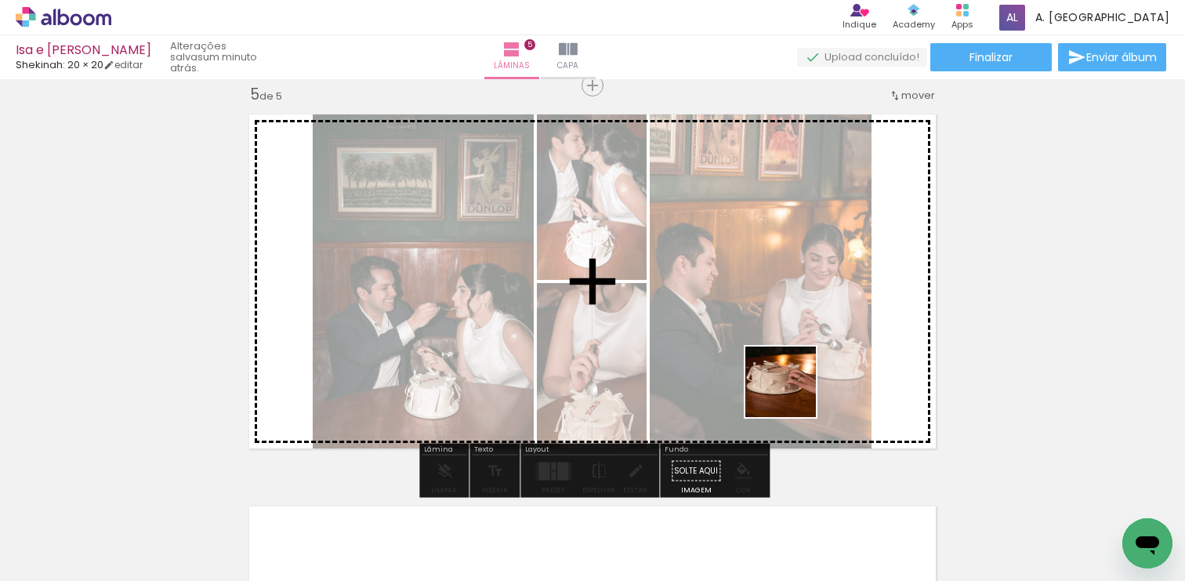
drag, startPoint x: 757, startPoint y: 529, endPoint x: 793, endPoint y: 394, distance: 140.3
click at [793, 394] on quentale-workspace at bounding box center [592, 290] width 1185 height 581
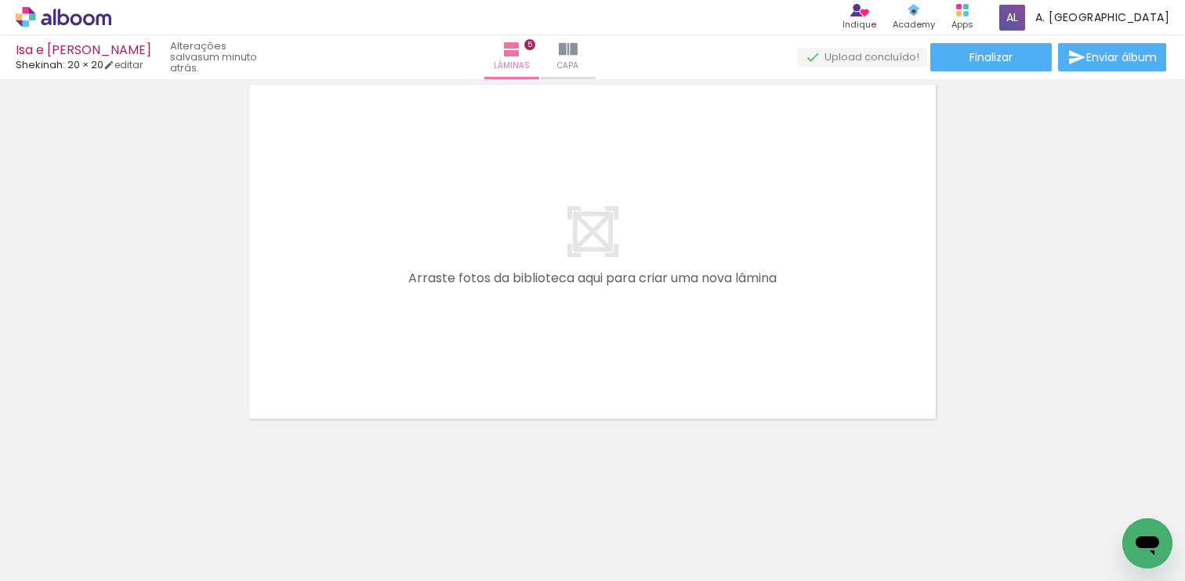
scroll to position [0, 1957]
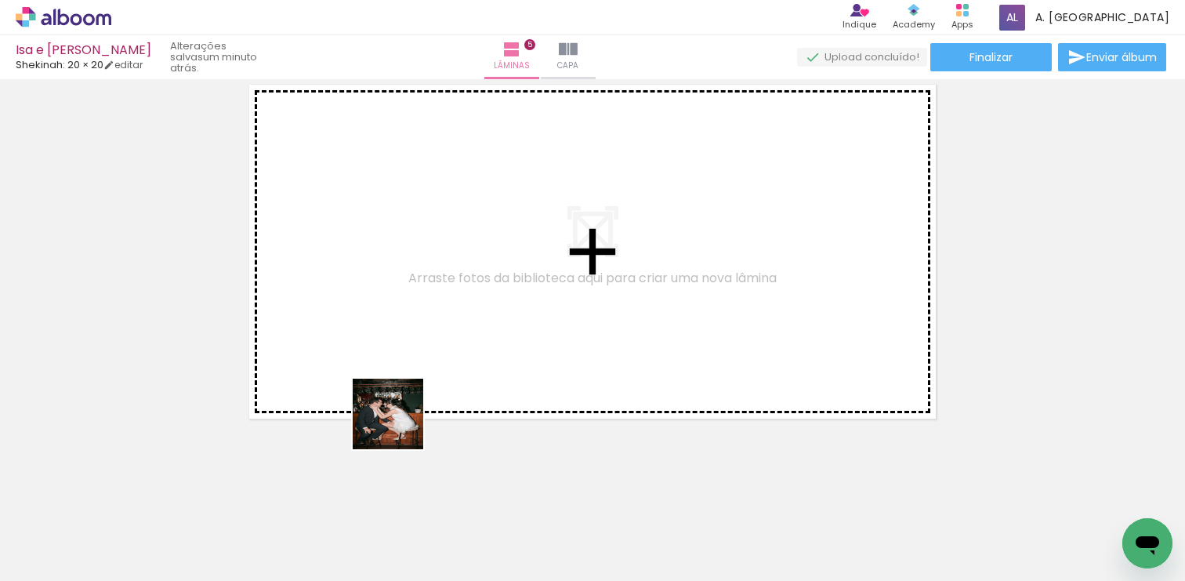
drag, startPoint x: 309, startPoint y: 536, endPoint x: 394, endPoint y: 339, distance: 215.3
click at [396, 336] on quentale-workspace at bounding box center [592, 290] width 1185 height 581
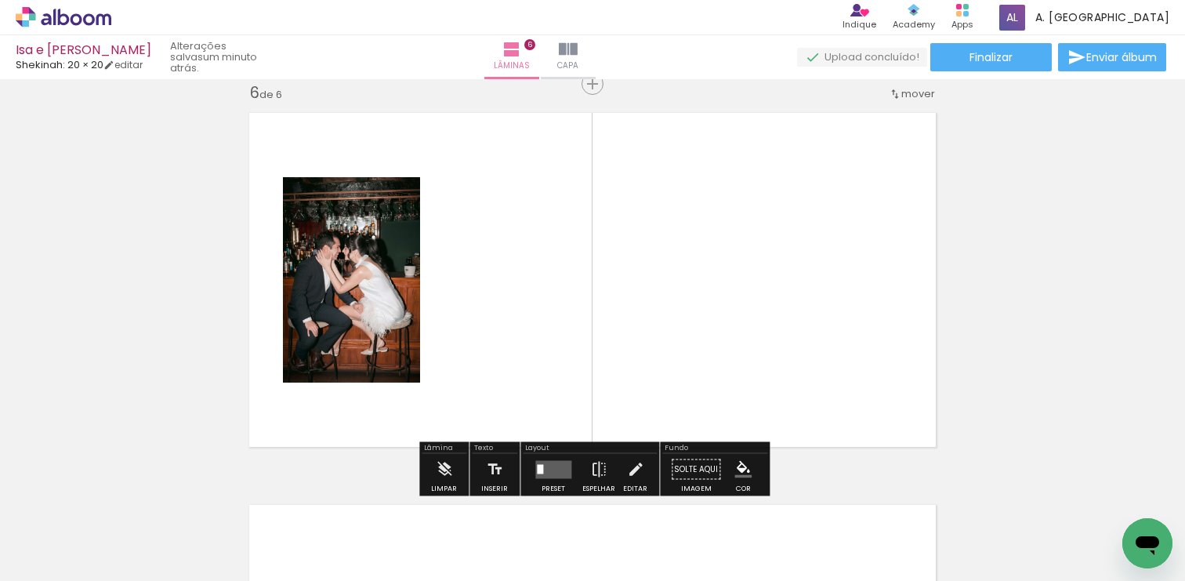
scroll to position [1980, 0]
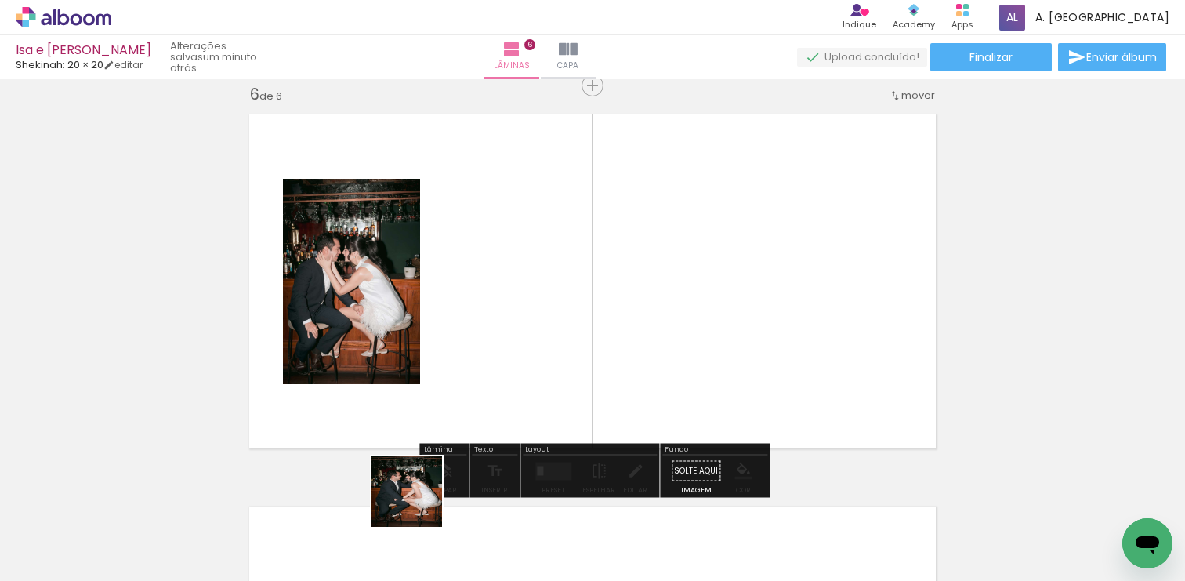
drag, startPoint x: 419, startPoint y: 503, endPoint x: 515, endPoint y: 372, distance: 163.2
click at [515, 372] on quentale-workspace at bounding box center [592, 290] width 1185 height 581
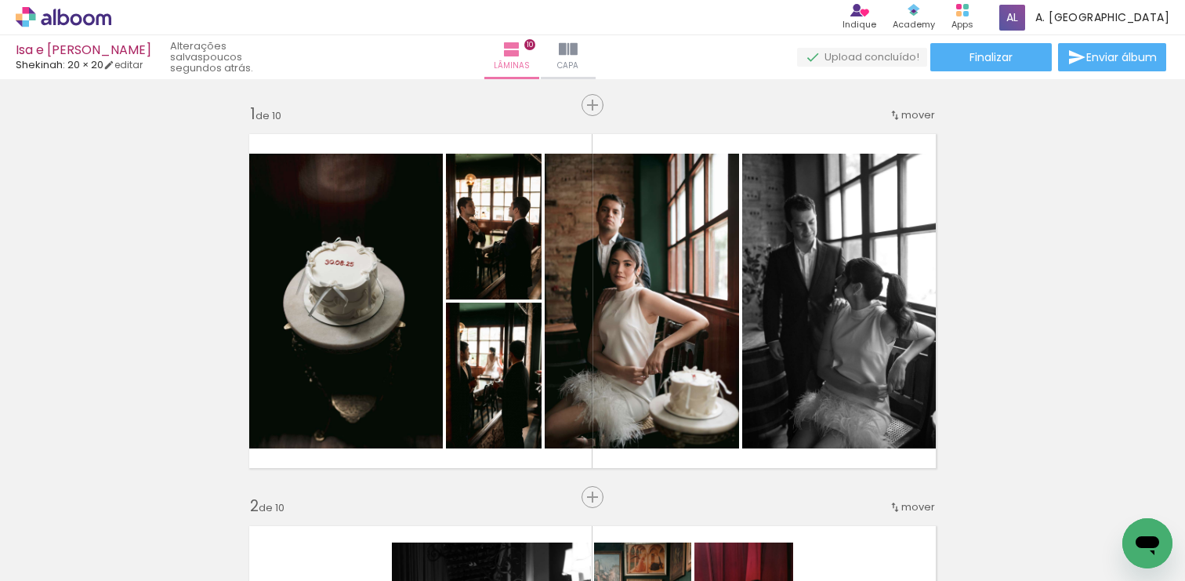
scroll to position [0, 2548]
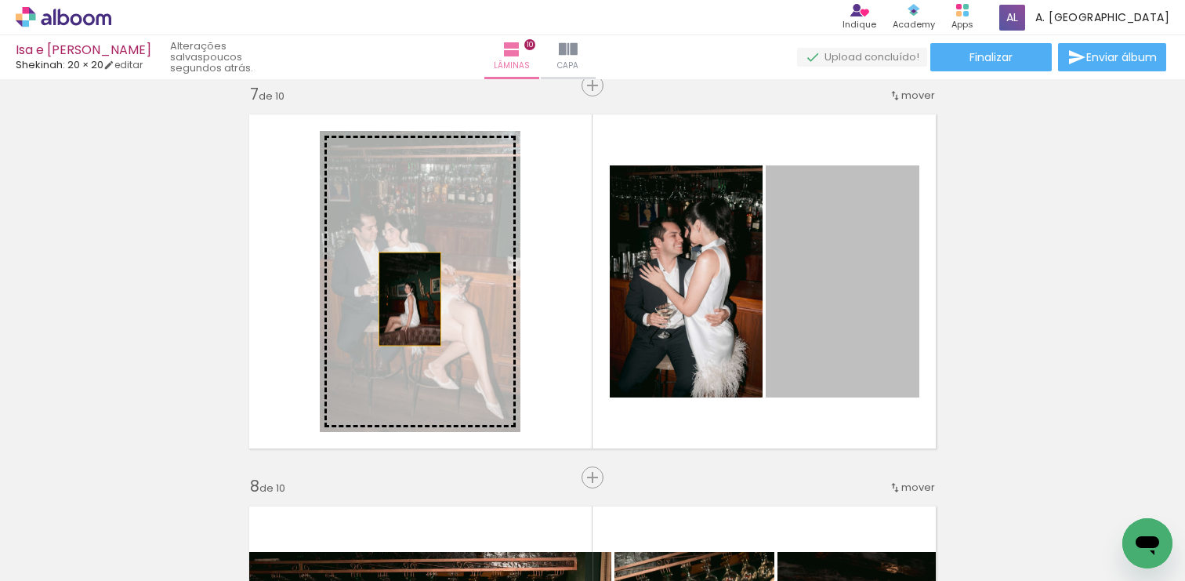
drag, startPoint x: 0, startPoint y: 0, endPoint x: 410, endPoint y: 299, distance: 507.3
click at [0, 0] on slot at bounding box center [0, 0] width 0 height 0
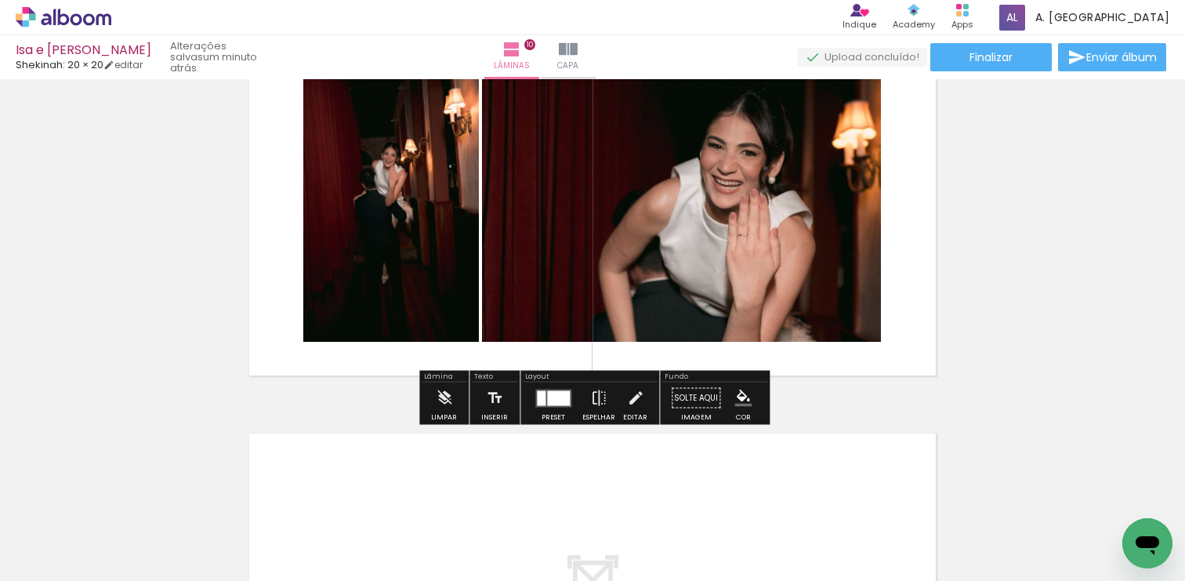
scroll to position [3294, 0]
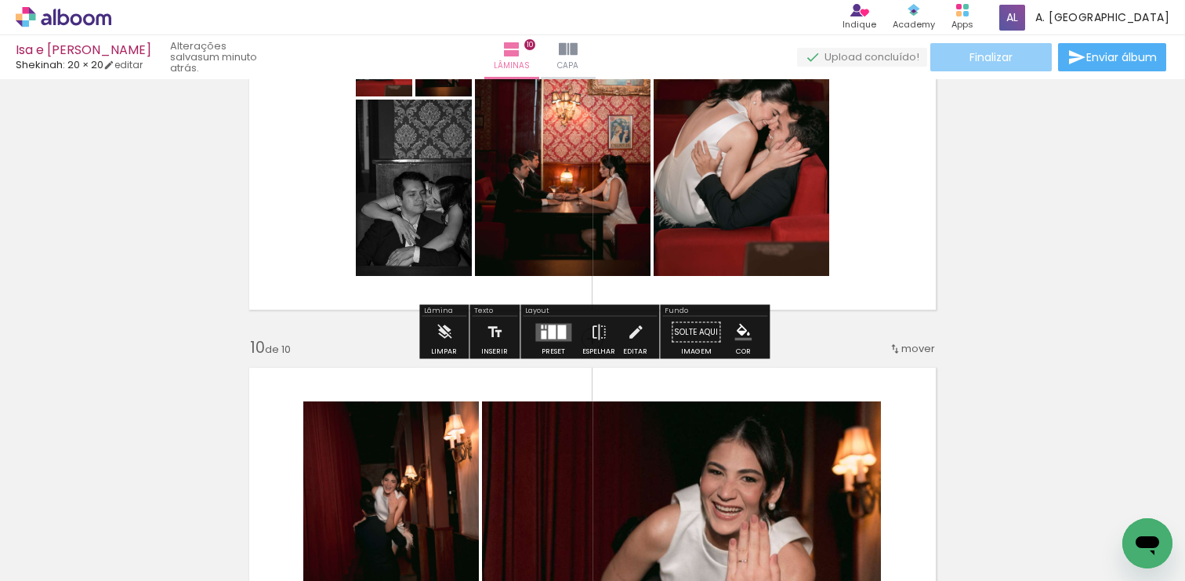
click at [1011, 58] on paper-button "Finalizar" at bounding box center [992, 57] width 122 height 28
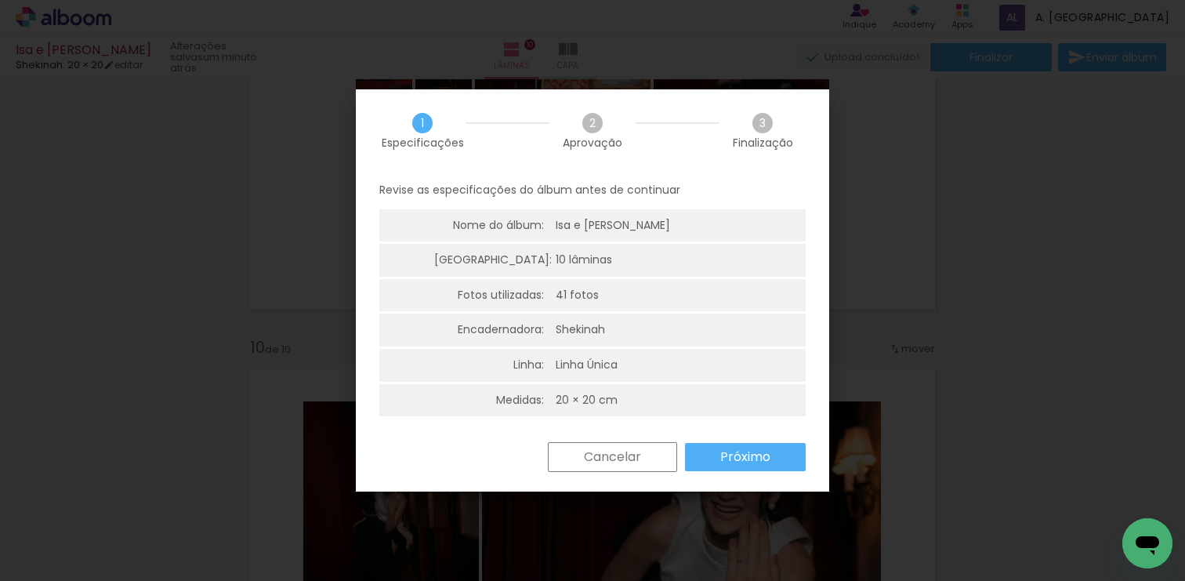
click at [0, 0] on slot "Próximo" at bounding box center [0, 0] width 0 height 0
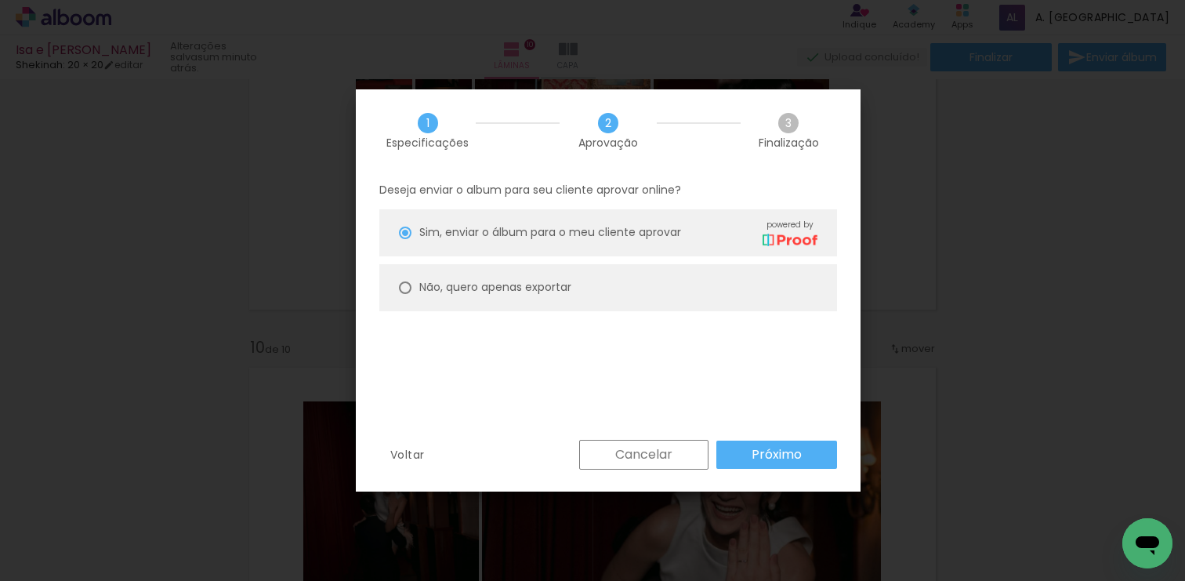
click at [0, 0] on slot "Próximo" at bounding box center [0, 0] width 0 height 0
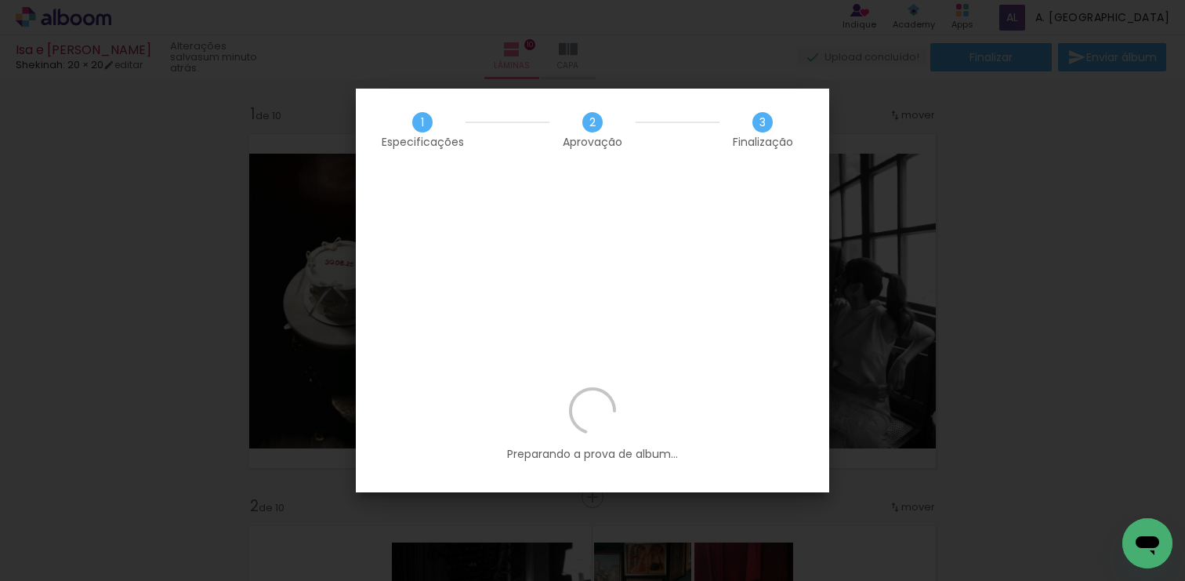
scroll to position [0, 2548]
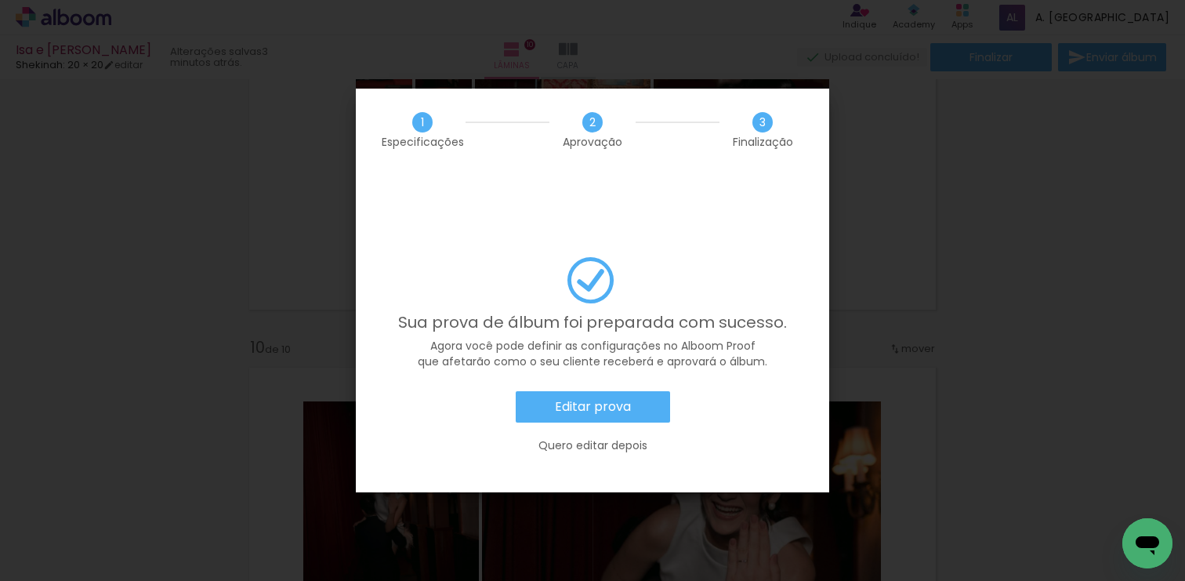
click at [0, 0] on slot "Editar prova" at bounding box center [0, 0] width 0 height 0
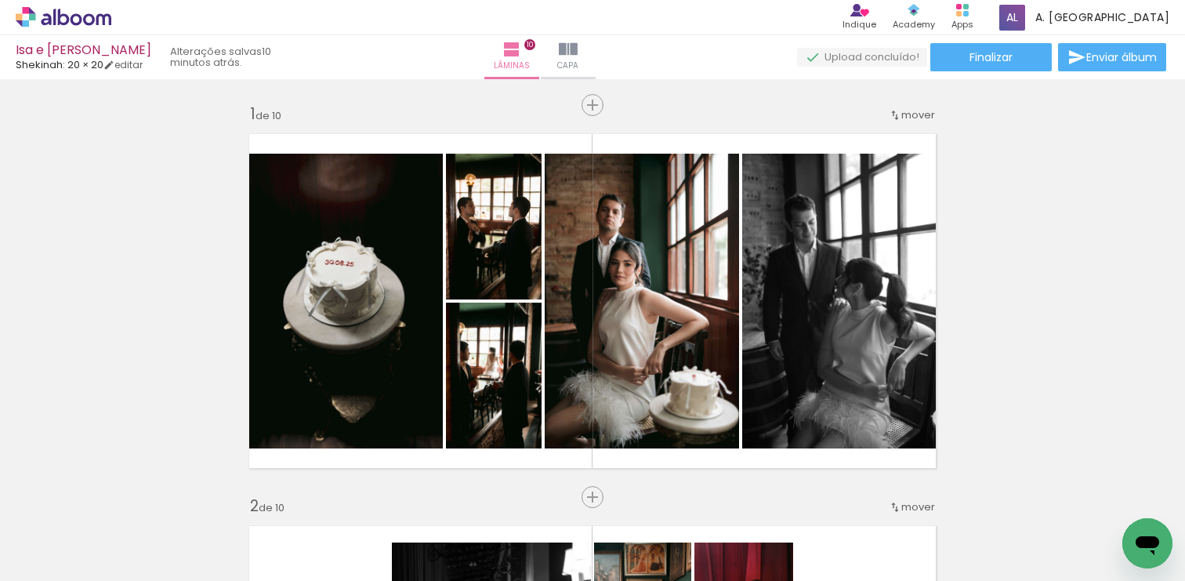
scroll to position [0, 2548]
